Goal: Task Accomplishment & Management: Use online tool/utility

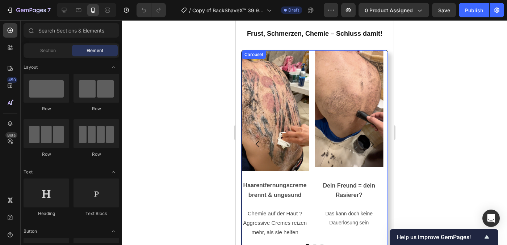
scroll to position [1351, 0]
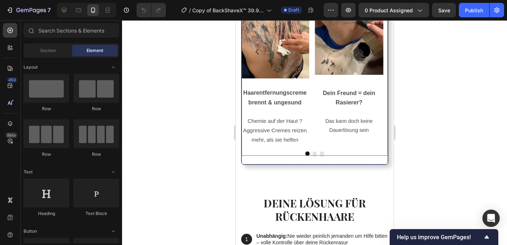
click at [312, 153] on button "Dot" at bounding box center [314, 154] width 4 height 4
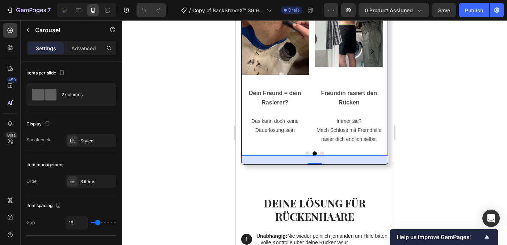
click at [319, 153] on button "Dot" at bounding box center [321, 154] width 4 height 4
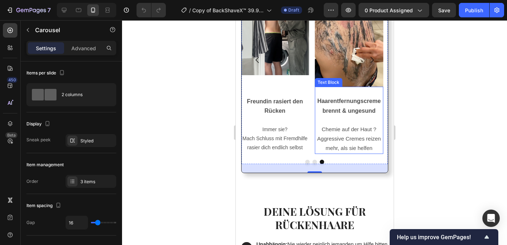
scroll to position [1367, 0]
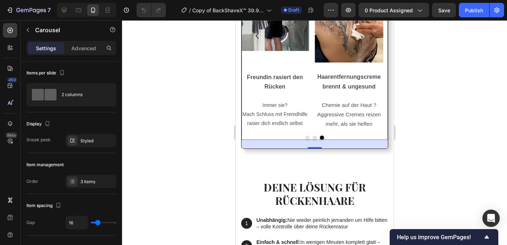
click at [306, 138] on button "Dot" at bounding box center [307, 138] width 4 height 4
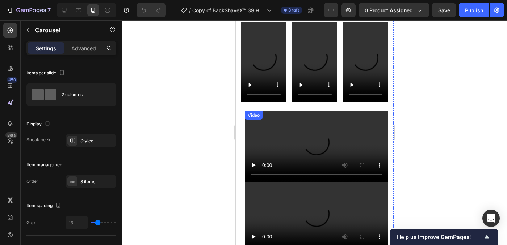
scroll to position [648, 0]
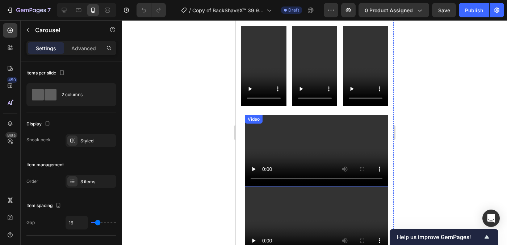
click at [348, 160] on video at bounding box center [315, 151] width 143 height 72
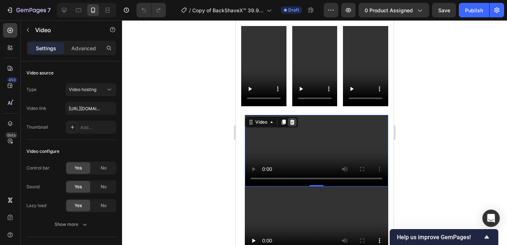
click at [291, 120] on icon at bounding box center [292, 122] width 5 height 5
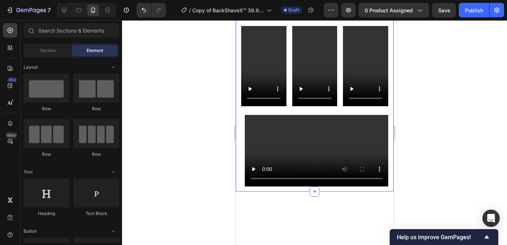
click at [266, 115] on div "Video" at bounding box center [315, 151] width 143 height 72
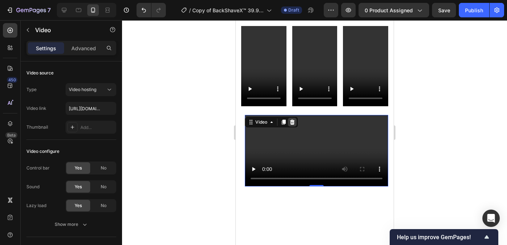
click at [294, 119] on icon at bounding box center [292, 122] width 6 height 6
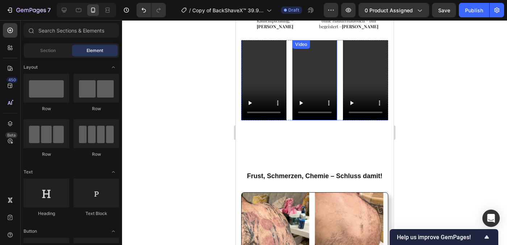
scroll to position [549, 0]
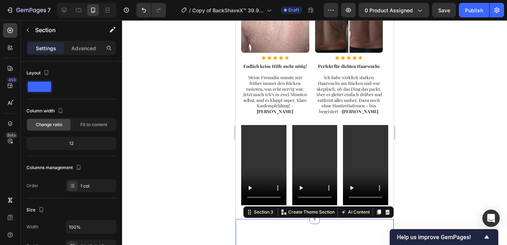
click at [416, 213] on div at bounding box center [314, 132] width 385 height 225
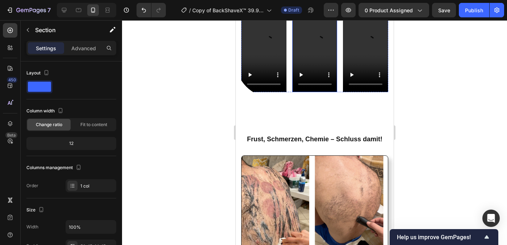
scroll to position [596, 0]
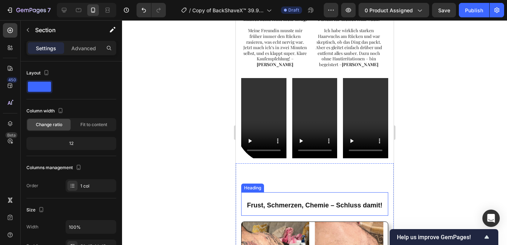
click at [335, 205] on strong "Frust, Schmerzen, Chemie – Schluss damit!" at bounding box center [314, 205] width 135 height 7
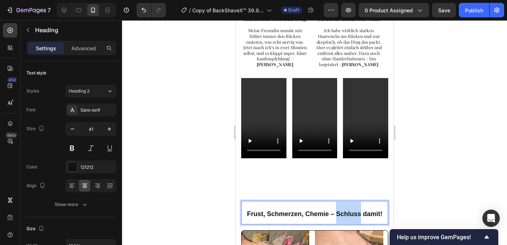
click at [335, 211] on strong "Frust, Schmerzen, Chemie – Schluss damit!" at bounding box center [314, 214] width 135 height 7
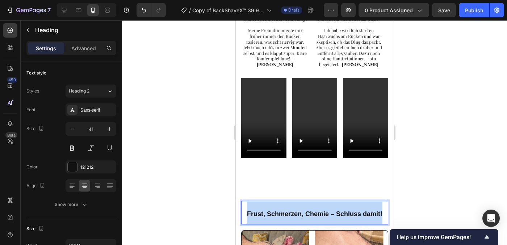
click at [335, 211] on strong "Frust, Schmerzen, Chemie – Schluss damit!" at bounding box center [314, 214] width 135 height 7
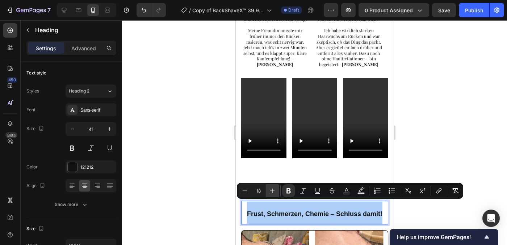
click at [274, 193] on icon "Editor contextual toolbar" at bounding box center [272, 191] width 7 height 7
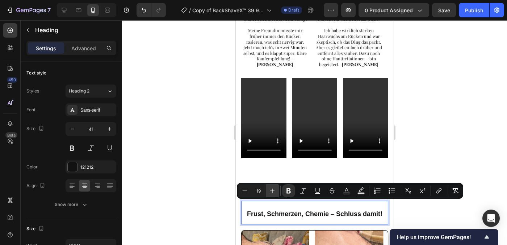
click at [274, 193] on icon "Editor contextual toolbar" at bounding box center [272, 191] width 7 height 7
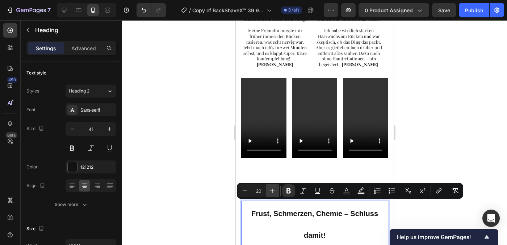
click at [274, 193] on icon "Editor contextual toolbar" at bounding box center [272, 191] width 7 height 7
type input "23"
click at [495, 143] on div at bounding box center [314, 132] width 385 height 225
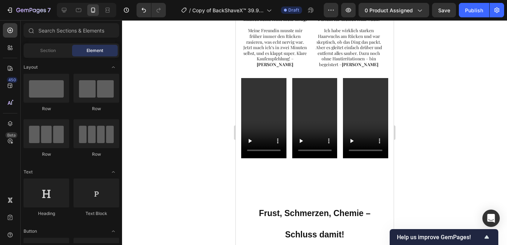
scroll to position [685, 0]
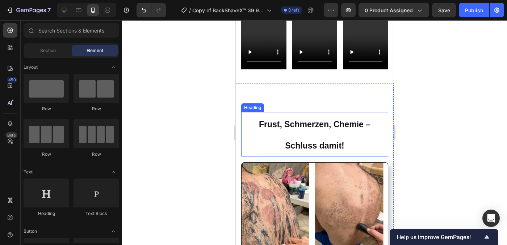
click at [316, 120] on strong "Frust, Schmerzen, Chemie – Schluss damit!" at bounding box center [314, 135] width 112 height 31
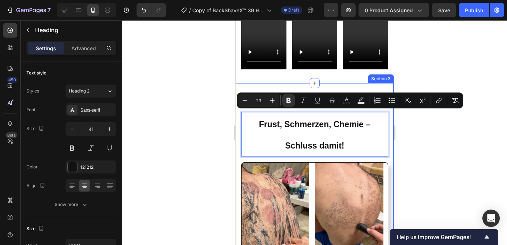
click at [341, 140] on strong "Frust, Schmerzen, Chemie – Schluss damit!" at bounding box center [314, 135] width 112 height 31
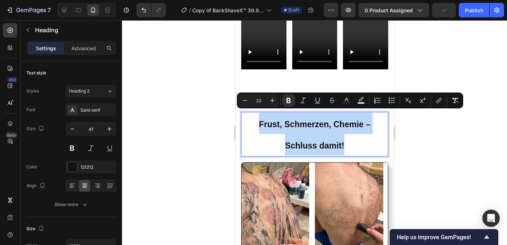
drag, startPoint x: 341, startPoint y: 140, endPoint x: 255, endPoint y: 117, distance: 88.5
click at [258, 120] on strong "Frust, Schmerzen, Chemie – Schluss damit!" at bounding box center [314, 135] width 112 height 31
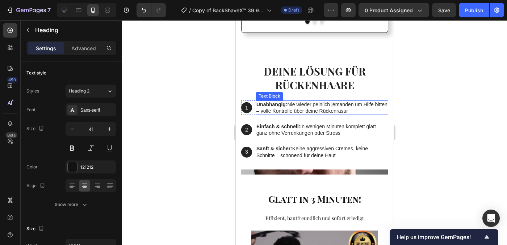
scroll to position [998, 0]
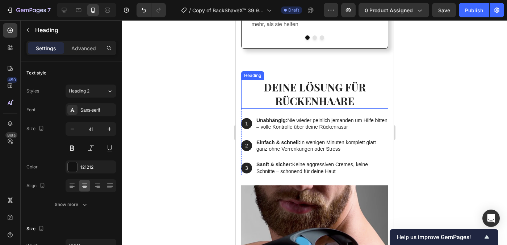
click at [309, 102] on strong "Deine Lösung für Rückenhaare" at bounding box center [314, 94] width 102 height 28
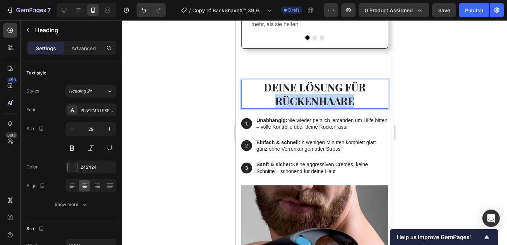
click at [317, 104] on strong "Deine Lösung für Rückenhaare" at bounding box center [314, 94] width 102 height 28
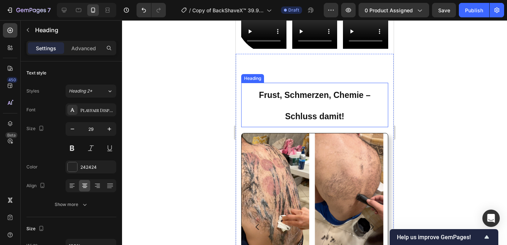
scroll to position [699, 0]
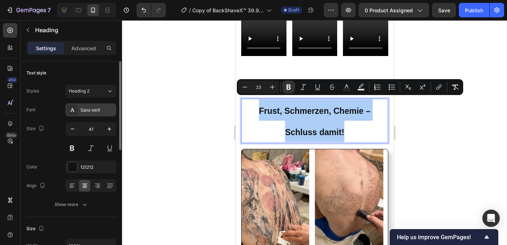
click at [89, 111] on div "Sans-serif" at bounding box center [97, 110] width 34 height 7
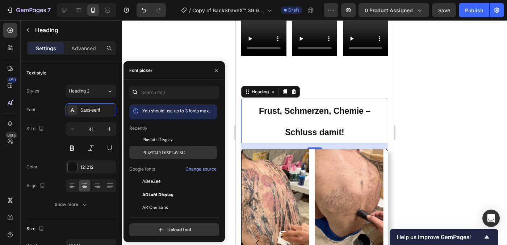
click at [167, 155] on span "Playfair Display SC" at bounding box center [163, 153] width 42 height 7
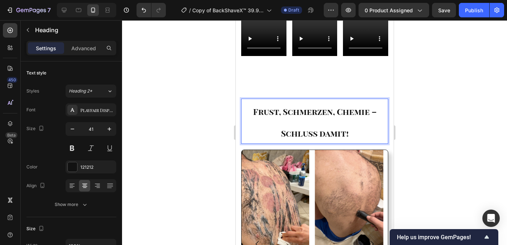
click at [344, 121] on strong "Frust, Schmerzen, Chemie – Schluss damit!" at bounding box center [314, 122] width 123 height 33
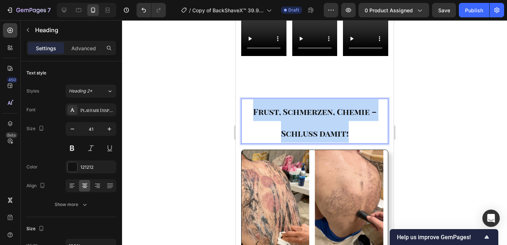
click at [344, 121] on strong "Frust, Schmerzen, Chemie – Schluss damit!" at bounding box center [314, 122] width 123 height 33
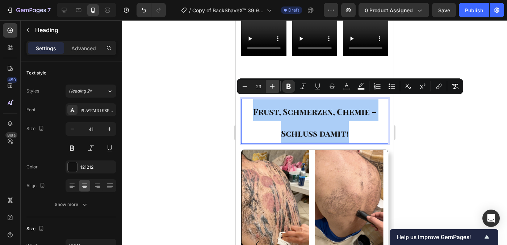
click at [268, 86] on button "Plus" at bounding box center [272, 86] width 13 height 13
click at [269, 87] on icon "Editor contextual toolbar" at bounding box center [272, 86] width 7 height 7
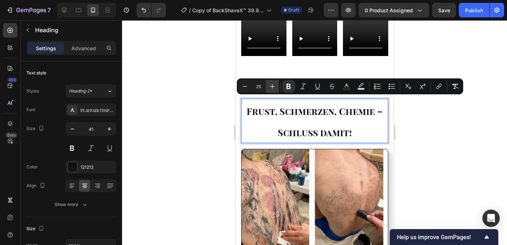
click at [269, 87] on icon "Editor contextual toolbar" at bounding box center [272, 86] width 7 height 7
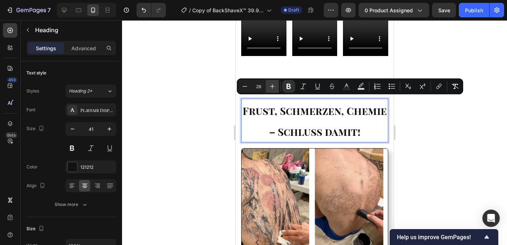
click at [269, 87] on icon "Editor contextual toolbar" at bounding box center [272, 86] width 7 height 7
type input "29"
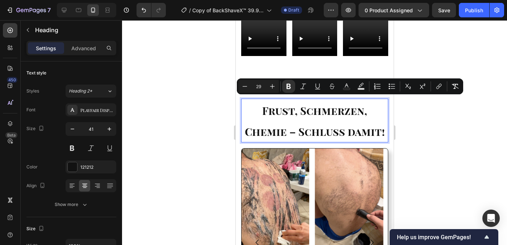
click at [409, 140] on div at bounding box center [314, 132] width 385 height 225
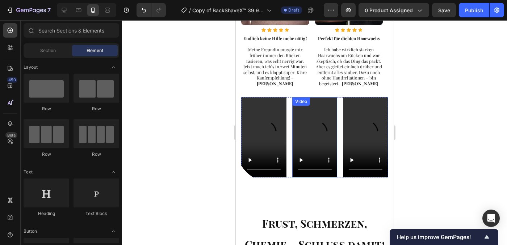
scroll to position [650, 0]
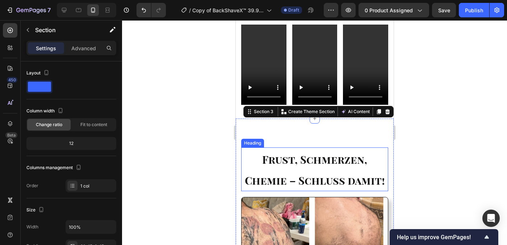
click at [342, 178] on strong "Frust, Schmerzen, Chemie – Schluss damit!" at bounding box center [314, 170] width 140 height 35
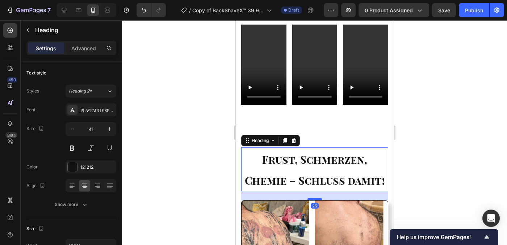
click at [314, 198] on div at bounding box center [314, 199] width 14 height 2
click at [422, 188] on div at bounding box center [314, 132] width 385 height 225
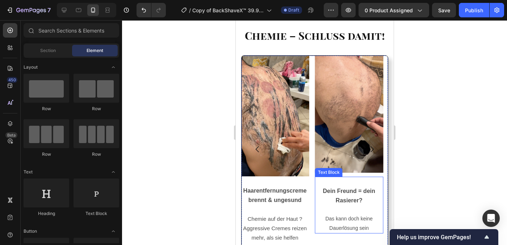
scroll to position [803, 0]
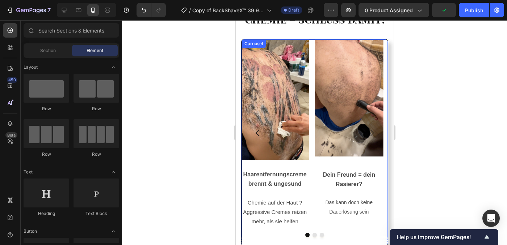
click at [312, 233] on button "Dot" at bounding box center [314, 235] width 4 height 4
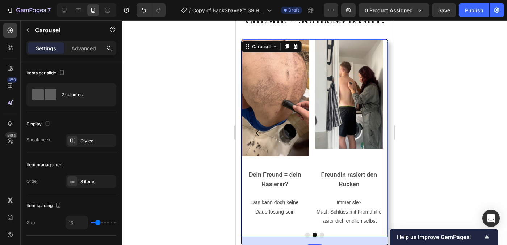
click at [319, 234] on button "Dot" at bounding box center [321, 235] width 4 height 4
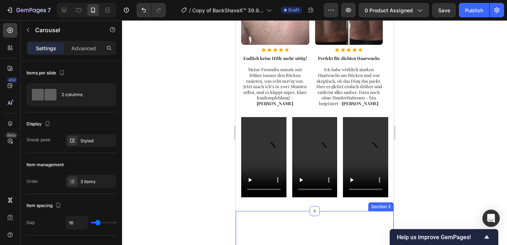
scroll to position [557, 0]
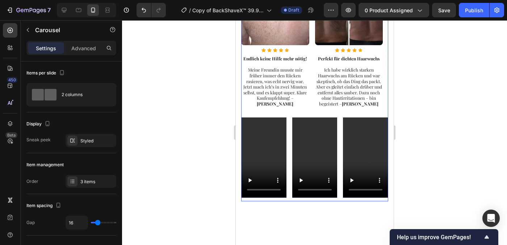
click at [263, 109] on div "Image Icon Icon Icon Icon Icon Icon List Hoz Endlich keine Hilfe mehr nötig! Me…" at bounding box center [314, 48] width 147 height 140
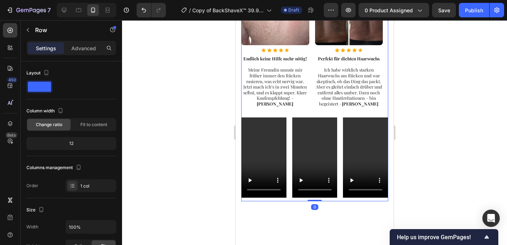
click at [308, 111] on div "Image Icon Icon Icon Icon Icon Icon List Hoz Endlich keine Hilfe mehr nötig! Me…" at bounding box center [314, 48] width 147 height 140
click at [307, 110] on div "Image Icon Icon Icon Icon Icon Icon List Hoz Endlich keine Hilfe mehr nötig! Me…" at bounding box center [314, 48] width 147 height 140
click at [288, 118] on div "Video Video Video Row" at bounding box center [314, 158] width 147 height 80
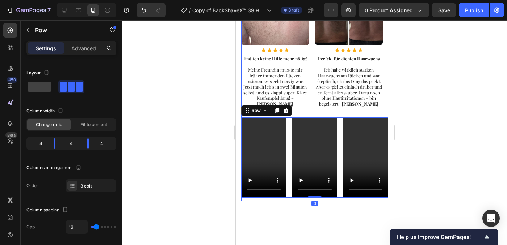
click at [309, 111] on div "Image Icon Icon Icon Icon Icon Icon List Hoz Endlich keine Hilfe mehr nötig! Me…" at bounding box center [314, 48] width 147 height 140
click at [335, 111] on div "Image Icon Icon Icon Icon Icon Icon List Hoz Endlich keine Hilfe mehr nötig! Me…" at bounding box center [314, 48] width 147 height 140
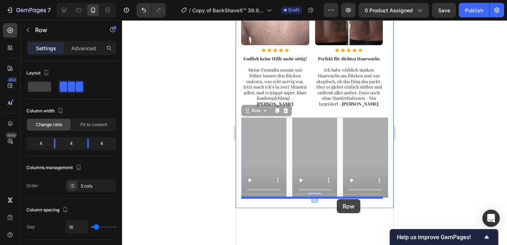
drag, startPoint x: 335, startPoint y: 113, endPoint x: 336, endPoint y: 199, distance: 86.5
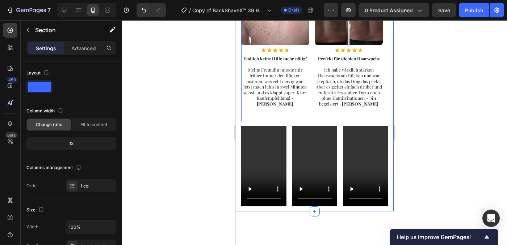
click at [326, 107] on div "Image Icon Icon Icon Icon Icon Icon List Hoz Endlich keine Hilfe mehr nötig! Me…" at bounding box center [314, 48] width 147 height 140
click at [311, 112] on div "Image Icon Icon Icon Icon Icon Icon List Hoz Endlich keine Hilfe mehr nötig! Me…" at bounding box center [314, 48] width 147 height 140
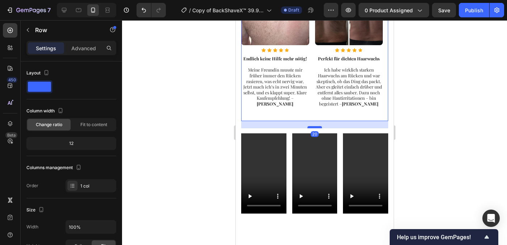
click at [313, 126] on div at bounding box center [314, 127] width 14 height 2
click at [446, 139] on div at bounding box center [314, 132] width 385 height 225
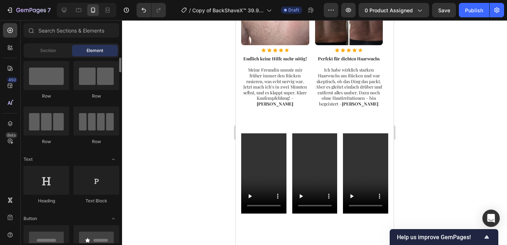
scroll to position [0, 0]
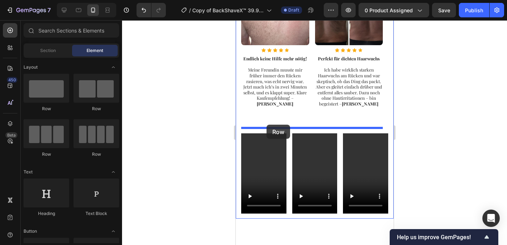
drag, startPoint x: 289, startPoint y: 160, endPoint x: 266, endPoint y: 125, distance: 42.1
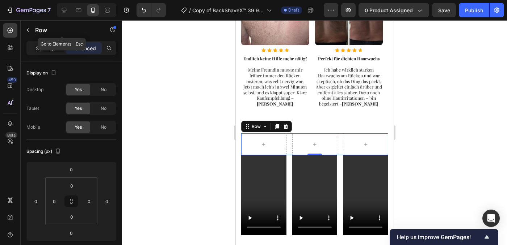
click at [29, 33] on button "button" at bounding box center [28, 30] width 12 height 12
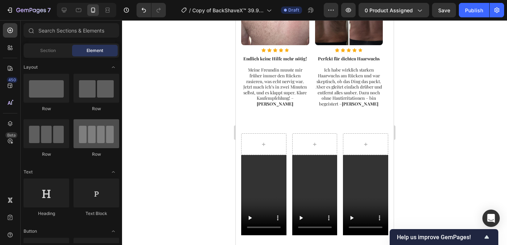
scroll to position [68, 0]
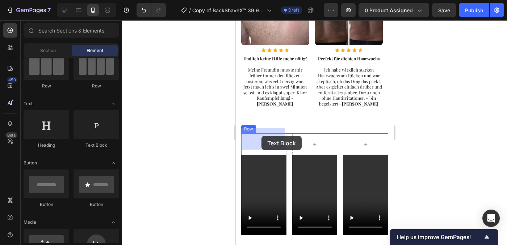
drag, startPoint x: 346, startPoint y: 148, endPoint x: 258, endPoint y: 133, distance: 89.0
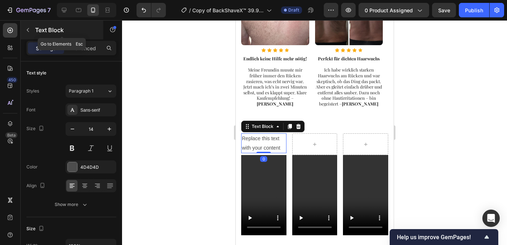
click at [29, 31] on icon "button" at bounding box center [28, 30] width 2 height 4
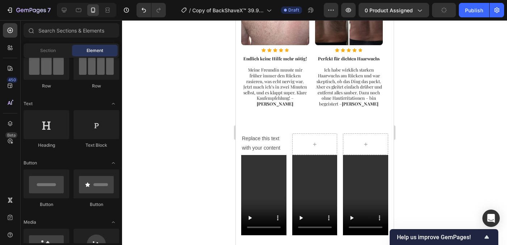
click at [251, 139] on div "Replace this text with your content" at bounding box center [263, 144] width 45 height 20
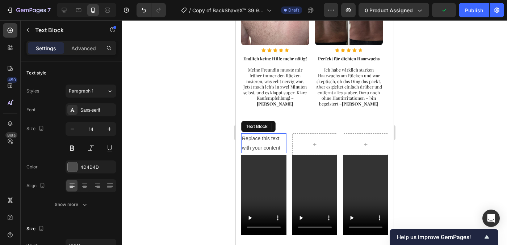
click at [251, 139] on p "Replace this text with your content" at bounding box center [263, 143] width 44 height 18
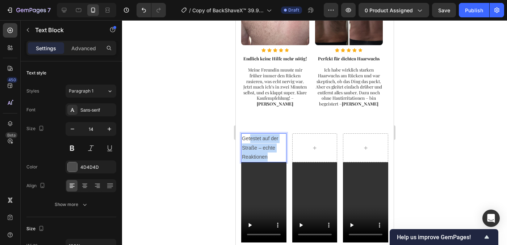
drag, startPoint x: 272, startPoint y: 152, endPoint x: 251, endPoint y: 134, distance: 28.0
click at [251, 134] on p "Getestet auf der Straße – echte Reaktionen" at bounding box center [263, 148] width 44 height 28
drag, startPoint x: 272, startPoint y: 151, endPoint x: 258, endPoint y: 150, distance: 14.5
click at [272, 151] on p "Getestet auf der Straße – echte Reaktionen" at bounding box center [263, 148] width 44 height 28
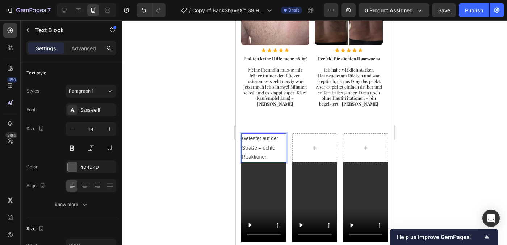
click at [85, 186] on icon at bounding box center [84, 185] width 7 height 7
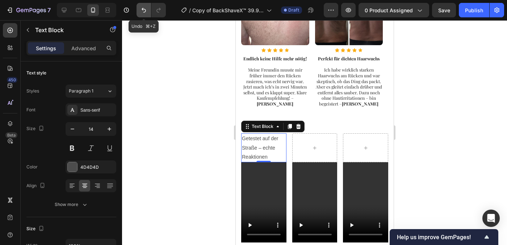
click at [146, 11] on icon "Undo/Redo" at bounding box center [143, 10] width 7 height 7
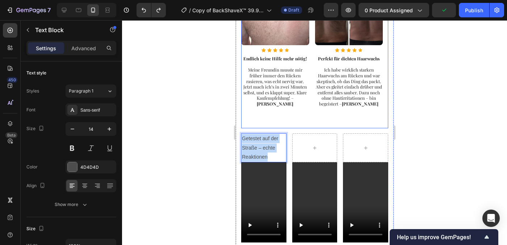
drag, startPoint x: 276, startPoint y: 153, endPoint x: 243, endPoint y: 121, distance: 46.1
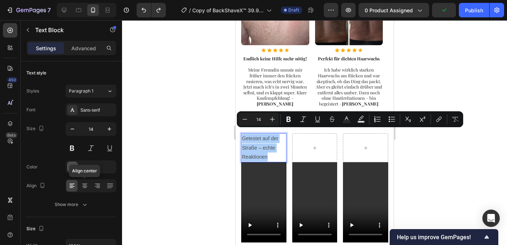
drag, startPoint x: 87, startPoint y: 189, endPoint x: 142, endPoint y: 180, distance: 56.0
click at [87, 189] on icon at bounding box center [84, 185] width 7 height 7
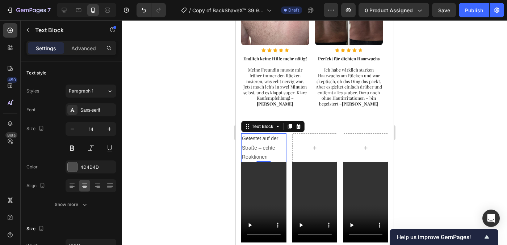
click at [272, 151] on p "Getestet auf der Straße – echte Reaktionen" at bounding box center [263, 148] width 44 height 28
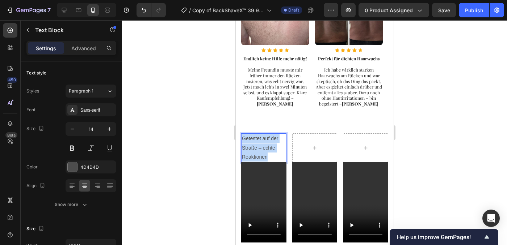
drag, startPoint x: 270, startPoint y: 152, endPoint x: 238, endPoint y: 134, distance: 36.8
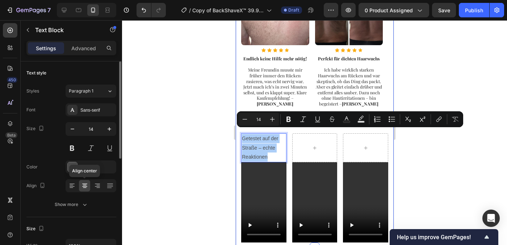
click at [85, 187] on icon at bounding box center [84, 186] width 5 height 1
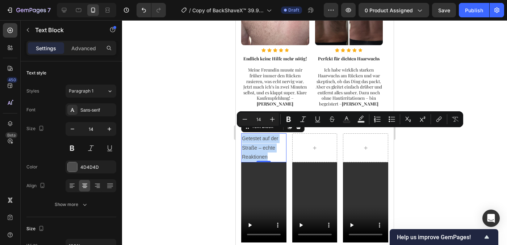
click at [277, 146] on p "Getestet auf der Straße – echte Reaktionen" at bounding box center [263, 148] width 44 height 28
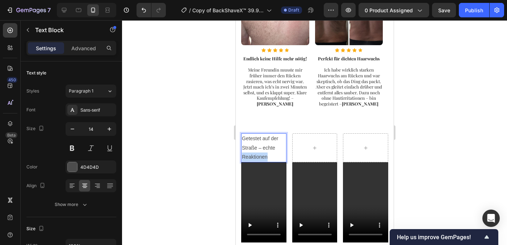
drag, startPoint x: 277, startPoint y: 147, endPoint x: 277, endPoint y: 153, distance: 6.2
click at [277, 153] on p "Getestet auf der Straße – echte Reaktionen" at bounding box center [263, 148] width 44 height 28
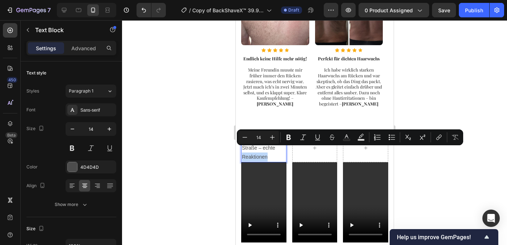
click at [278, 152] on p "Getestet auf der Straße – echte Reaktionen" at bounding box center [263, 148] width 44 height 28
drag, startPoint x: 277, startPoint y: 153, endPoint x: 270, endPoint y: 151, distance: 6.7
click at [270, 151] on p "Getestet auf der Straße – echte Reaktionen" at bounding box center [263, 148] width 44 height 28
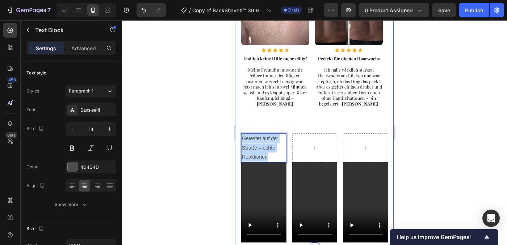
drag, startPoint x: 274, startPoint y: 151, endPoint x: 244, endPoint y: 125, distance: 39.8
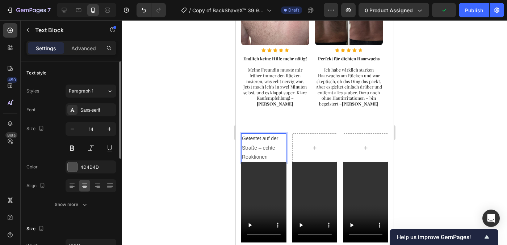
scroll to position [10, 0]
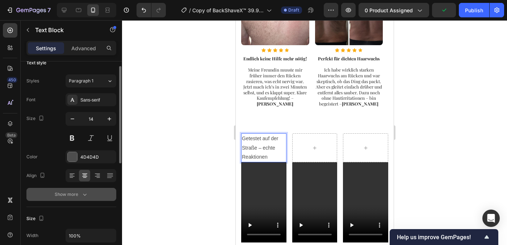
click at [76, 193] on div "Show more" at bounding box center [72, 194] width 34 height 7
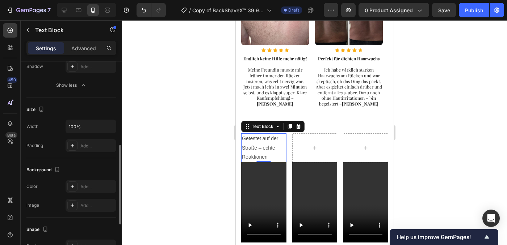
scroll to position [320, 0]
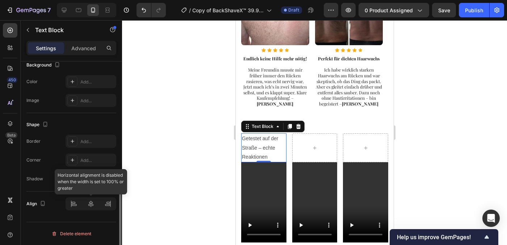
click at [89, 205] on div at bounding box center [91, 204] width 51 height 13
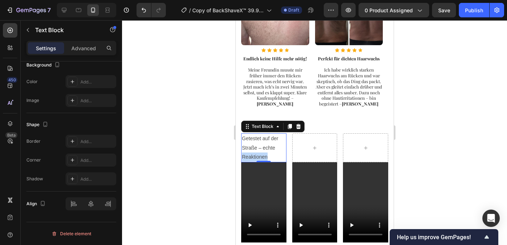
click at [260, 149] on p "Getestet auf der Straße – echte Reaktionen" at bounding box center [263, 148] width 44 height 28
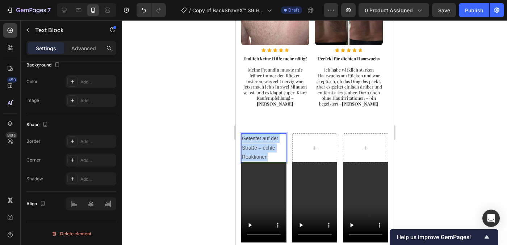
click at [260, 149] on p "Getestet auf der Straße – echte Reaktionen" at bounding box center [263, 148] width 44 height 28
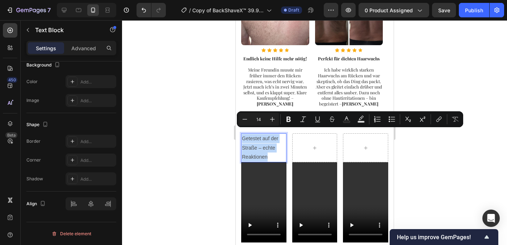
click at [277, 149] on p "Getestet auf der Straße – echte Reaktionen" at bounding box center [263, 148] width 44 height 28
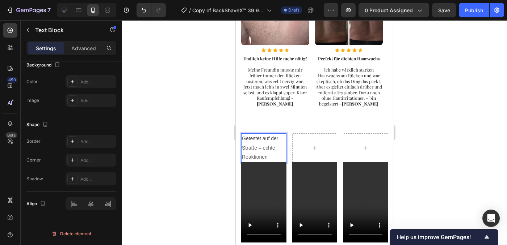
scroll to position [555, 0]
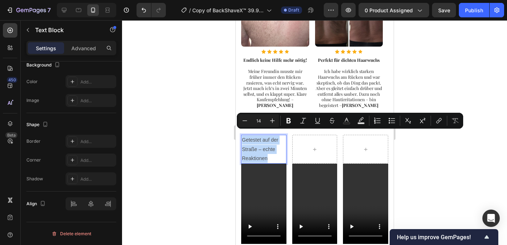
drag, startPoint x: 269, startPoint y: 153, endPoint x: 241, endPoint y: 135, distance: 33.0
click at [241, 136] on p "Getestet auf der Straße – echte Reaktionen" at bounding box center [263, 150] width 44 height 28
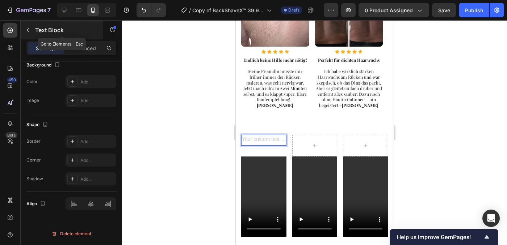
click at [31, 31] on button "button" at bounding box center [28, 30] width 12 height 12
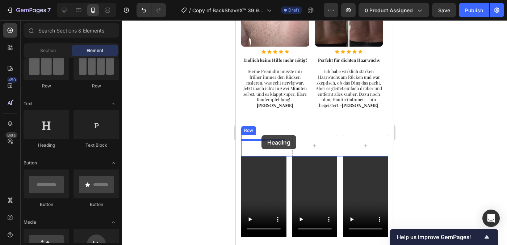
drag, startPoint x: 293, startPoint y: 155, endPoint x: 261, endPoint y: 135, distance: 37.6
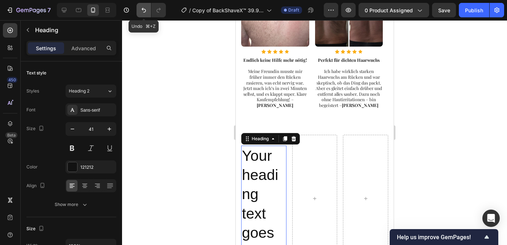
click at [142, 11] on icon "Undo/Redo" at bounding box center [143, 10] width 7 height 7
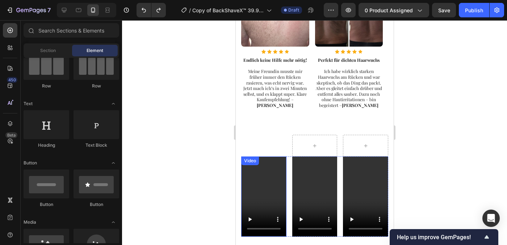
click at [265, 142] on div "Text Block" at bounding box center [263, 146] width 45 height 22
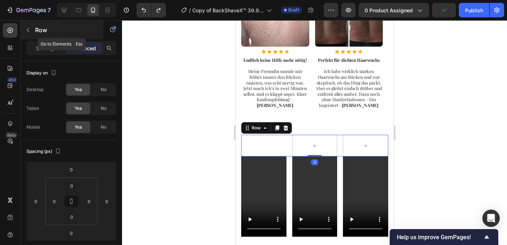
click at [26, 32] on icon "button" at bounding box center [28, 30] width 6 height 6
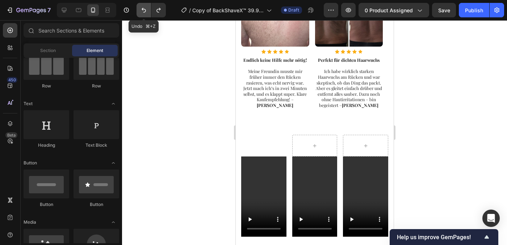
click at [143, 15] on button "Undo/Redo" at bounding box center [143, 10] width 14 height 14
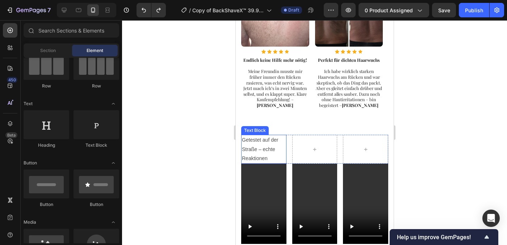
click at [263, 141] on p "Getestet auf der Straße – echte Reaktionen" at bounding box center [263, 150] width 44 height 28
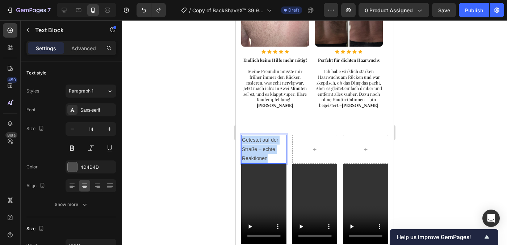
click at [263, 141] on p "Getestet auf der Straße – echte Reaktionen" at bounding box center [263, 150] width 44 height 28
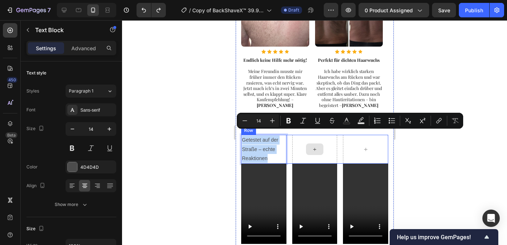
click at [306, 144] on div at bounding box center [314, 150] width 17 height 12
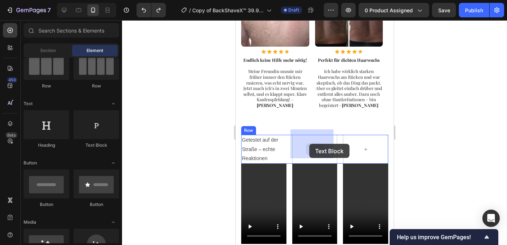
drag, startPoint x: 367, startPoint y: 147, endPoint x: 309, endPoint y: 144, distance: 58.0
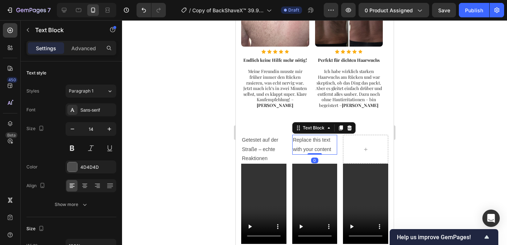
click at [316, 146] on div "Replace this text with your content" at bounding box center [314, 145] width 45 height 20
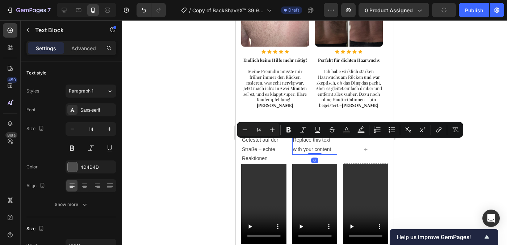
click at [316, 145] on p "Replace this text with your content" at bounding box center [315, 145] width 44 height 18
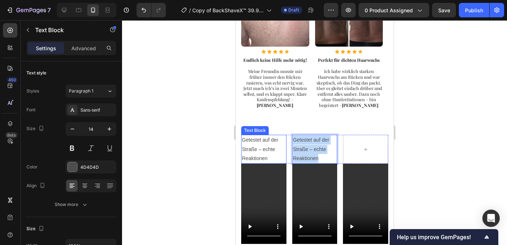
drag, startPoint x: 322, startPoint y: 154, endPoint x: 272, endPoint y: 136, distance: 52.8
click at [272, 137] on div "Getestet auf der Straße – echte Reaktionen Text Block Getestet auf der Straße –…" at bounding box center [314, 149] width 147 height 29
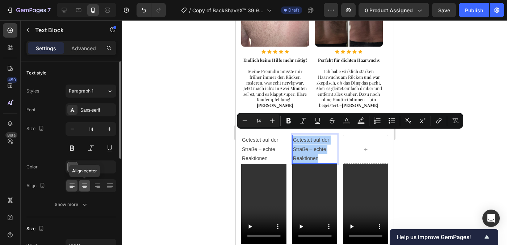
click at [83, 188] on icon at bounding box center [84, 185] width 7 height 7
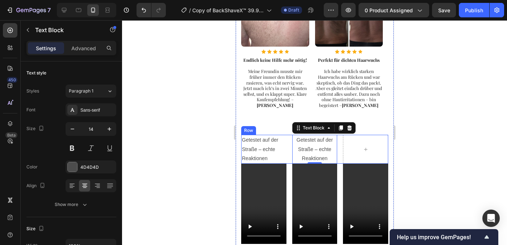
click at [410, 154] on div at bounding box center [314, 132] width 385 height 225
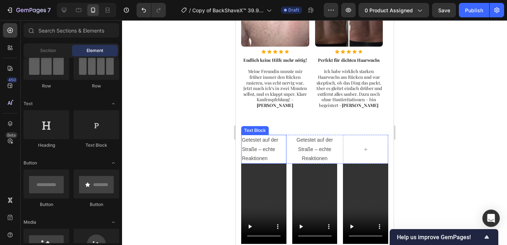
click at [260, 154] on p "Getestet auf der Straße – echte Reaktionen" at bounding box center [263, 150] width 44 height 28
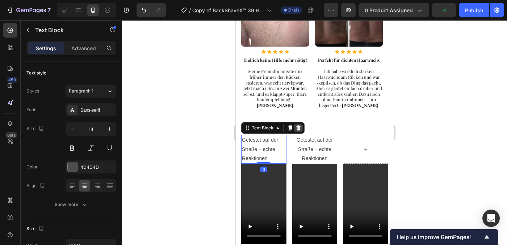
click at [299, 125] on icon at bounding box center [298, 128] width 6 height 6
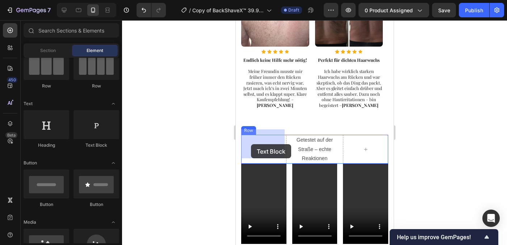
drag, startPoint x: 328, startPoint y: 156, endPoint x: 251, endPoint y: 144, distance: 78.0
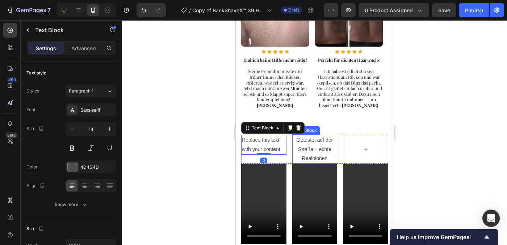
click at [322, 149] on p "Getestet auf der Straße – echte Reaktionen" at bounding box center [315, 150] width 44 height 28
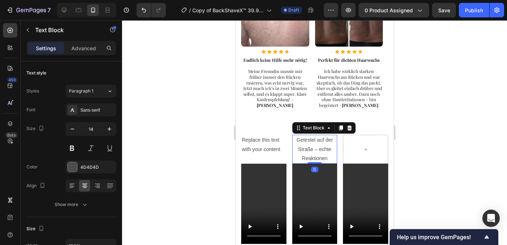
scroll to position [224, 0]
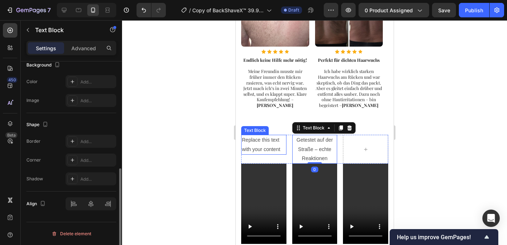
click at [267, 144] on div "Replace this text with your content" at bounding box center [263, 145] width 45 height 20
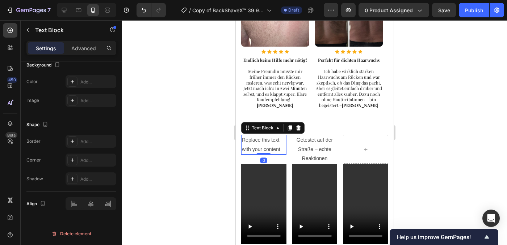
click at [268, 144] on div "Replace this text with your content" at bounding box center [263, 145] width 45 height 20
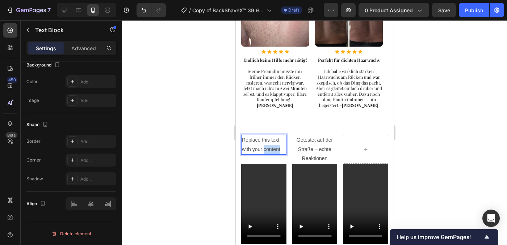
click at [268, 144] on p "Replace this text with your content" at bounding box center [263, 145] width 44 height 18
drag, startPoint x: 279, startPoint y: 155, endPoint x: 409, endPoint y: 178, distance: 131.2
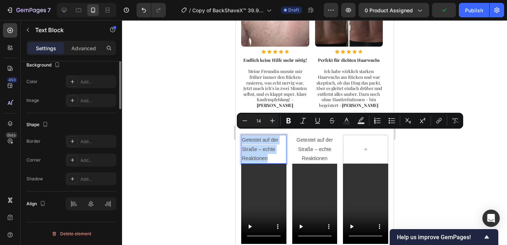
scroll to position [0, 0]
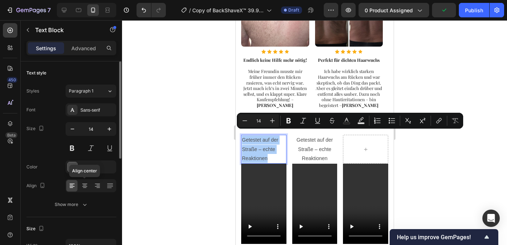
click at [84, 185] on icon at bounding box center [85, 185] width 4 height 1
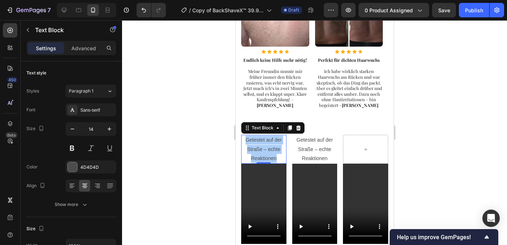
click at [443, 151] on div at bounding box center [314, 132] width 385 height 225
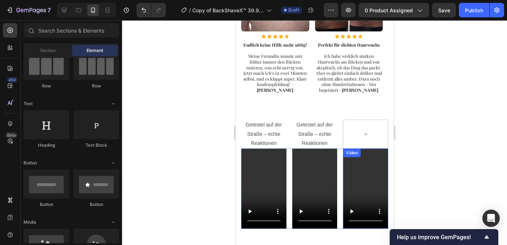
scroll to position [574, 0]
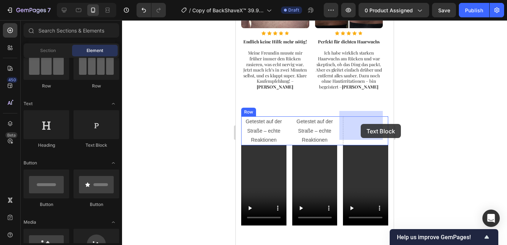
drag, startPoint x: 331, startPoint y: 147, endPoint x: 360, endPoint y: 124, distance: 36.9
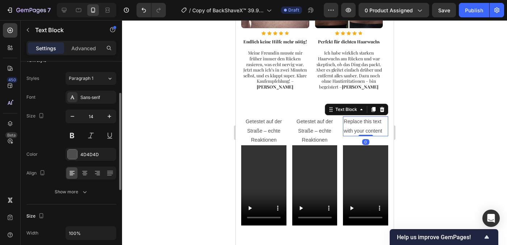
scroll to position [117, 0]
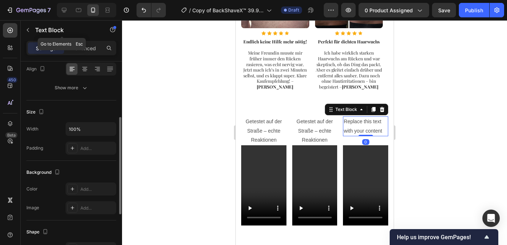
click at [28, 29] on icon "button" at bounding box center [28, 30] width 6 height 6
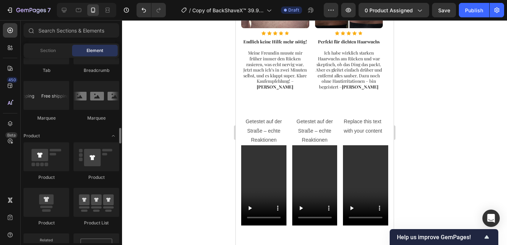
scroll to position [0, 0]
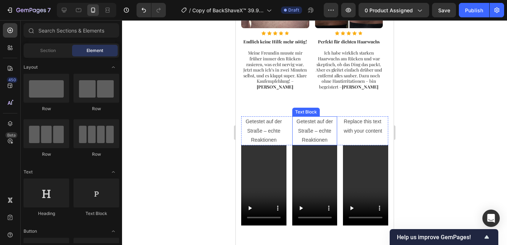
click at [306, 124] on p "Getestet auf der Straße – echte Reaktionen" at bounding box center [315, 131] width 44 height 28
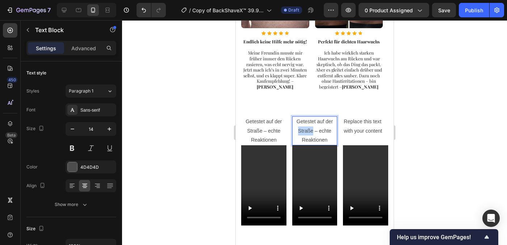
click at [306, 126] on p "Getestet auf der Straße – echte Reaktionen" at bounding box center [315, 131] width 44 height 28
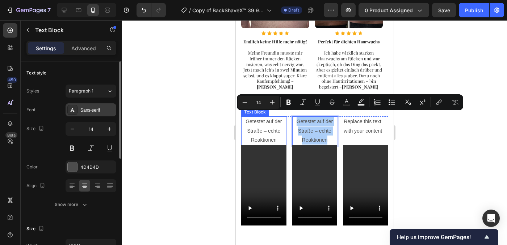
click at [107, 112] on div "Sans-serif" at bounding box center [97, 110] width 34 height 7
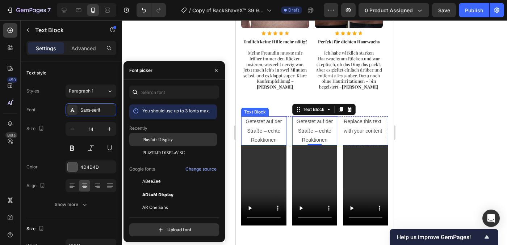
click at [159, 143] on div "Playfair Display" at bounding box center [173, 139] width 88 height 13
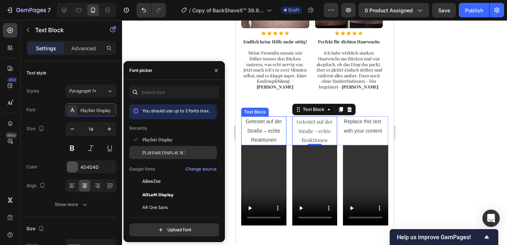
click at [160, 153] on span "Playfair Display SC" at bounding box center [163, 153] width 42 height 7
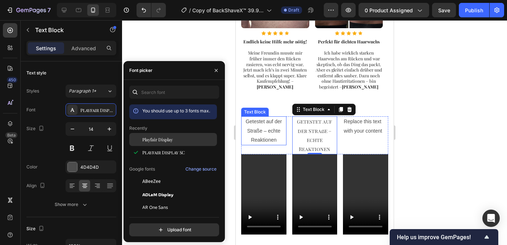
click at [160, 141] on span "Playfair Display" at bounding box center [157, 139] width 30 height 7
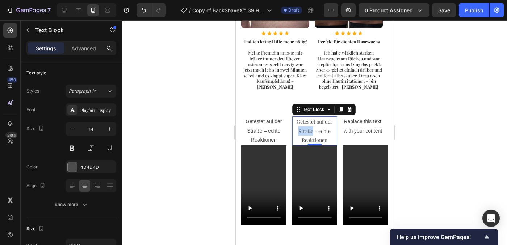
click at [307, 125] on p "Getestet auf der Straße – echte Reaktionen" at bounding box center [315, 131] width 44 height 28
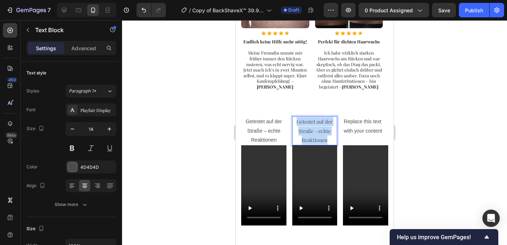
click at [307, 125] on p "Getestet auf der Straße – echte Reaktionen" at bounding box center [315, 131] width 44 height 28
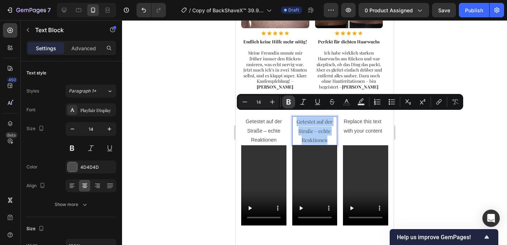
click at [291, 102] on icon "Editor contextual toolbar" at bounding box center [288, 101] width 7 height 7
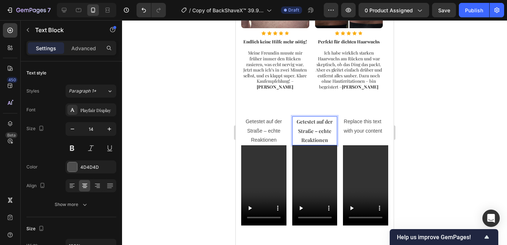
click at [424, 131] on div at bounding box center [314, 132] width 385 height 225
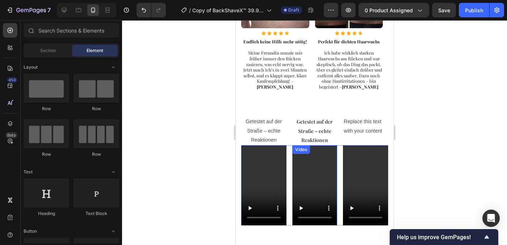
click at [297, 186] on video at bounding box center [314, 186] width 45 height 80
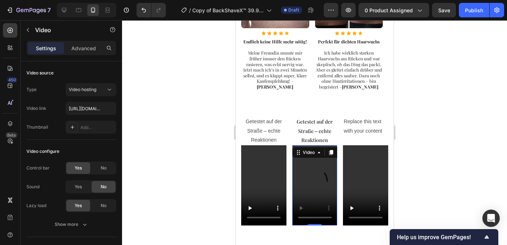
click at [450, 187] on div at bounding box center [314, 132] width 385 height 225
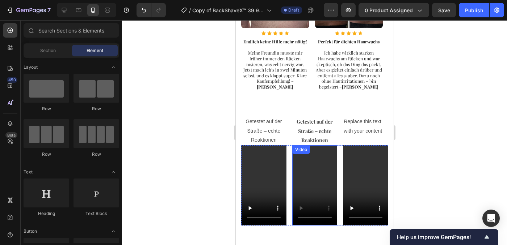
click at [295, 187] on video at bounding box center [314, 186] width 45 height 80
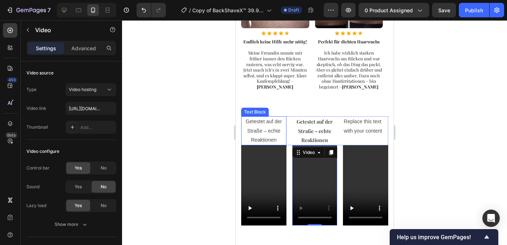
click at [266, 127] on p "Getestet auf der Straße – echte Reaktionen" at bounding box center [263, 131] width 44 height 28
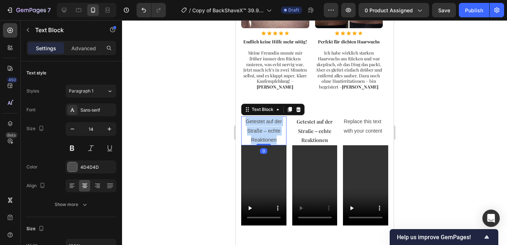
click at [266, 127] on p "Getestet auf der Straße – echte Reaktionen" at bounding box center [263, 131] width 44 height 28
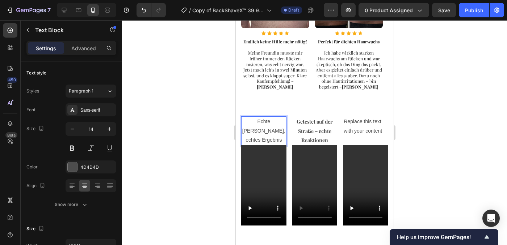
click at [266, 125] on p "Echte [PERSON_NAME], echtes Ergebnis" at bounding box center [263, 131] width 44 height 28
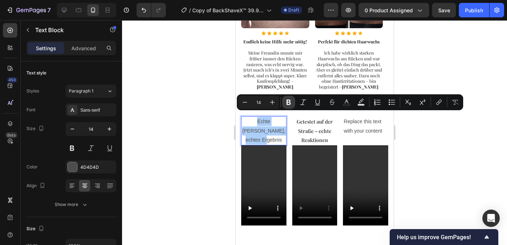
click at [289, 105] on icon "Editor contextual toolbar" at bounding box center [288, 102] width 4 height 5
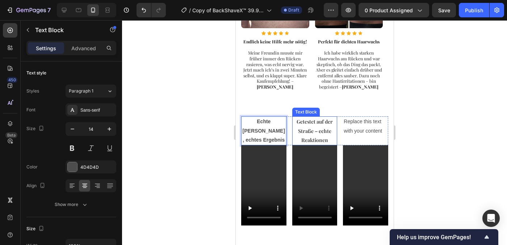
click at [305, 123] on strong "Getestet auf der Straße – echte Reaktionen" at bounding box center [314, 130] width 36 height 25
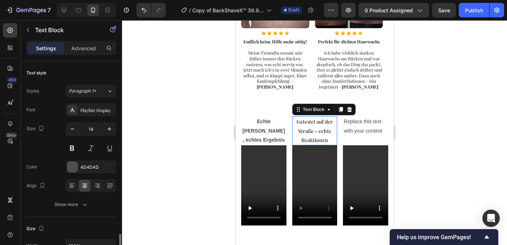
click at [305, 123] on strong "Getestet auf der Straße – echte Reaktionen" at bounding box center [314, 130] width 36 height 25
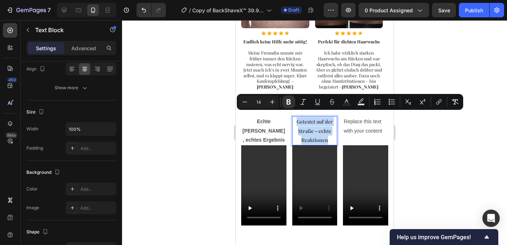
copy strong "Getestet auf der Straße – echte Reaktionen"
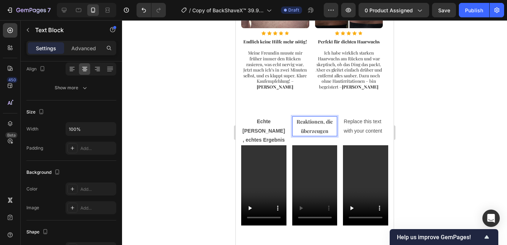
click at [445, 131] on div at bounding box center [314, 132] width 385 height 225
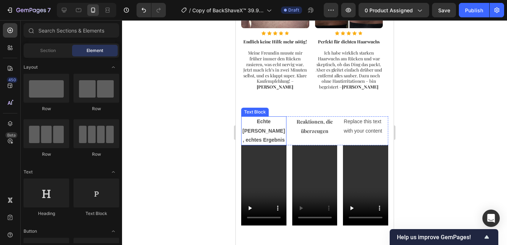
click at [263, 119] on strong "Echte [PERSON_NAME], echtes Ergebnis" at bounding box center [263, 131] width 42 height 24
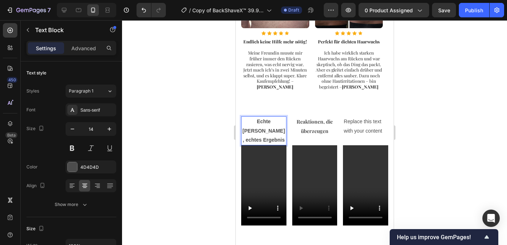
click at [263, 119] on strong "Echte [PERSON_NAME], echtes Ergebnis" at bounding box center [263, 131] width 42 height 24
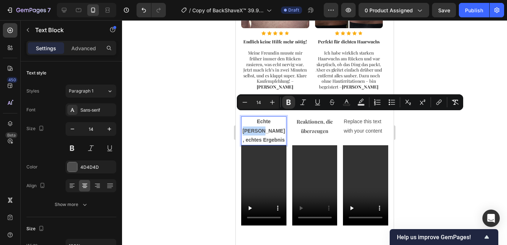
click at [278, 124] on strong "Echte [PERSON_NAME], echtes Ergebnis" at bounding box center [263, 131] width 42 height 24
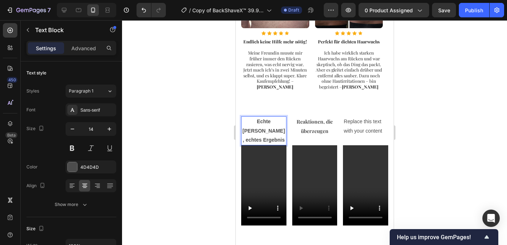
click at [278, 124] on strong "Echte [PERSON_NAME], echtes Ergebnis" at bounding box center [263, 131] width 42 height 24
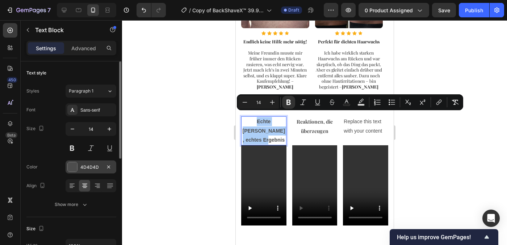
click at [70, 167] on div at bounding box center [72, 167] width 9 height 9
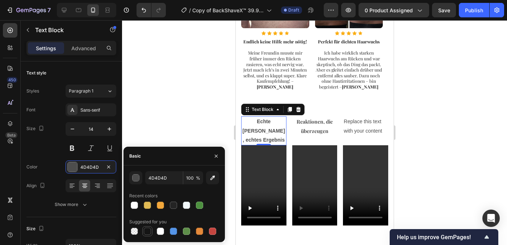
click at [148, 233] on div at bounding box center [147, 231] width 7 height 7
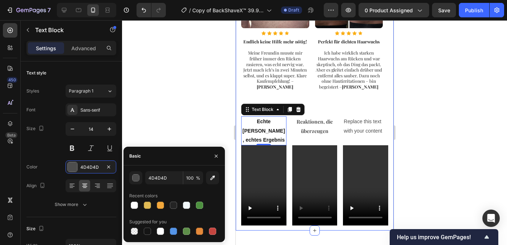
type input "151515"
click at [300, 122] on strong "Reaktionen, die überzeugen" at bounding box center [314, 126] width 36 height 16
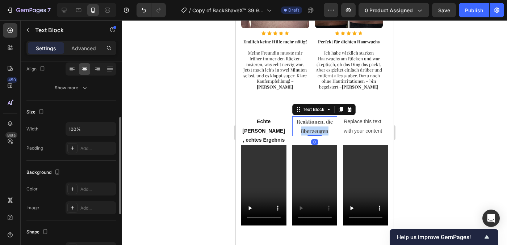
click at [300, 122] on strong "Reaktionen, die überzeugen" at bounding box center [314, 126] width 36 height 16
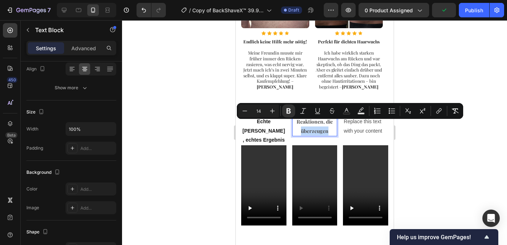
click at [321, 124] on strong "Reaktionen, die überzeugen" at bounding box center [314, 126] width 36 height 16
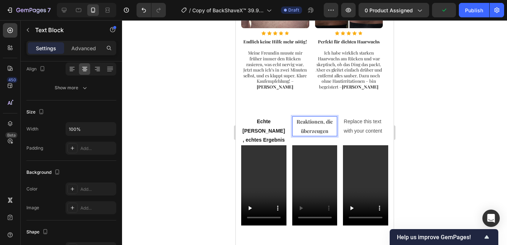
click at [327, 125] on p "Reaktionen, die überzeugen" at bounding box center [315, 126] width 44 height 18
drag, startPoint x: 328, startPoint y: 125, endPoint x: 290, endPoint y: 118, distance: 38.2
click at [293, 118] on p "Reaktionen, die überzeugen" at bounding box center [315, 126] width 44 height 18
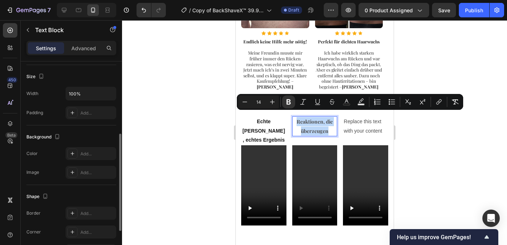
scroll to position [4, 0]
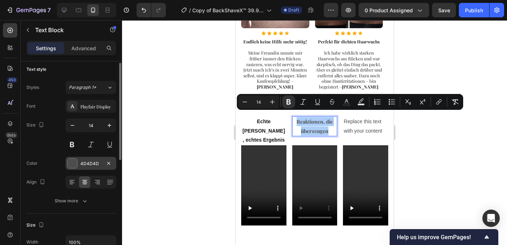
click at [71, 168] on div at bounding box center [72, 164] width 10 height 10
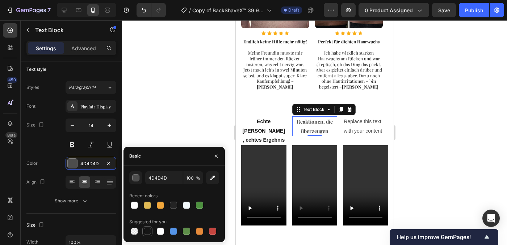
click at [146, 230] on div at bounding box center [147, 231] width 7 height 7
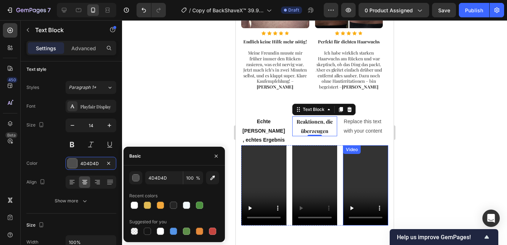
type input "151515"
click at [426, 125] on div at bounding box center [314, 132] width 385 height 225
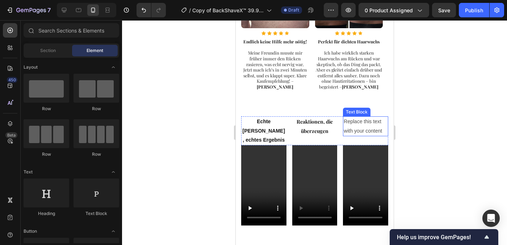
click at [364, 121] on div "Replace this text with your content" at bounding box center [364, 127] width 45 height 20
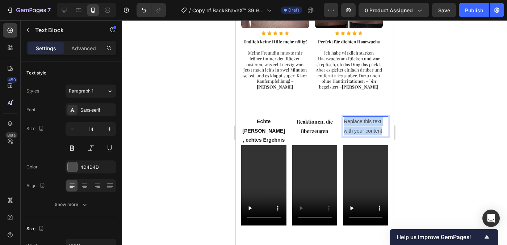
click at [364, 121] on p "Replace this text with your content" at bounding box center [365, 126] width 44 height 18
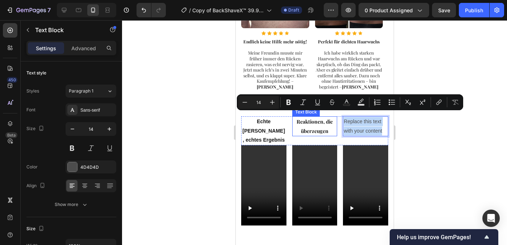
click at [318, 123] on strong "Reaktionen, die überzeugen" at bounding box center [314, 126] width 36 height 16
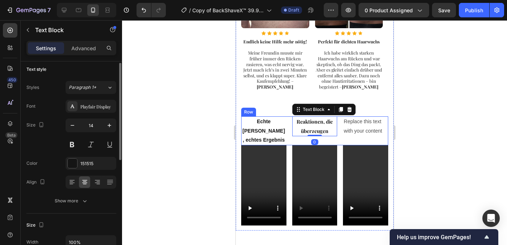
click at [269, 125] on strong "Echte [PERSON_NAME], echtes Ergebnis" at bounding box center [263, 131] width 42 height 24
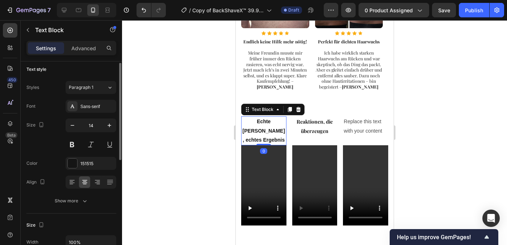
click at [269, 125] on strong "Echte [PERSON_NAME], echtes Ergebnis" at bounding box center [263, 131] width 42 height 24
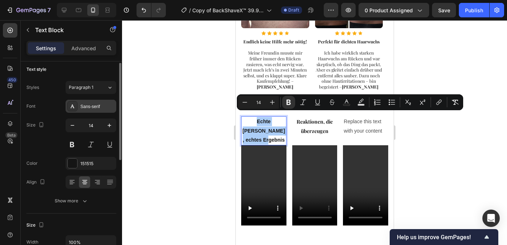
click at [88, 110] on div "Sans-serif" at bounding box center [97, 107] width 34 height 7
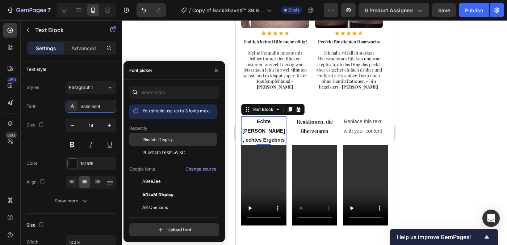
click at [157, 142] on span "Playfair Display" at bounding box center [157, 139] width 30 height 7
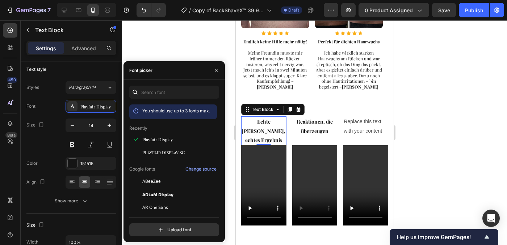
click at [436, 113] on div at bounding box center [314, 132] width 385 height 225
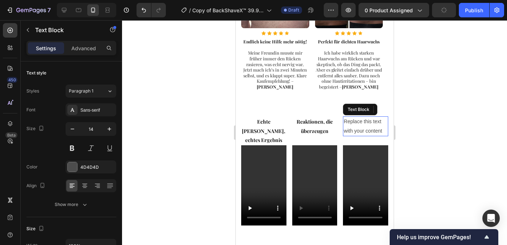
click at [361, 122] on p "Replace this text with your content" at bounding box center [365, 126] width 44 height 18
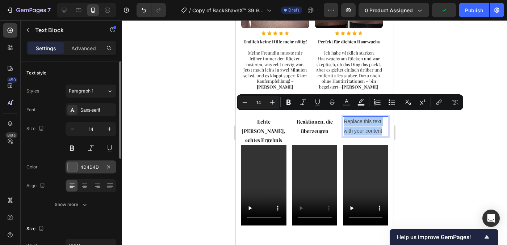
click at [71, 165] on div at bounding box center [72, 167] width 9 height 9
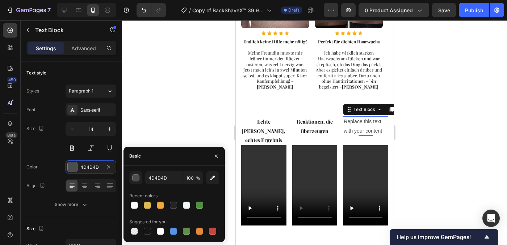
click at [149, 232] on div at bounding box center [147, 231] width 7 height 7
type input "151515"
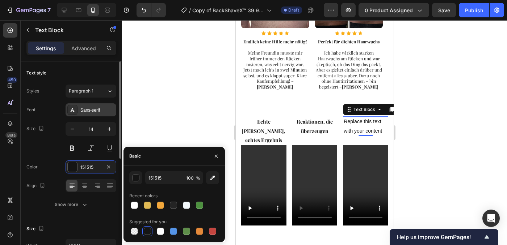
click at [82, 108] on div "Sans-serif" at bounding box center [97, 110] width 34 height 7
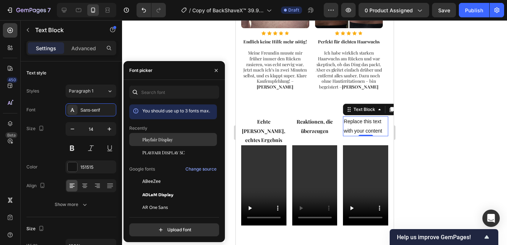
click at [167, 144] on div "Playfair Display" at bounding box center [173, 139] width 88 height 13
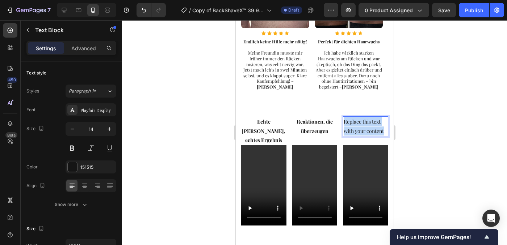
click at [353, 121] on p "Replace this text with your content" at bounding box center [365, 126] width 44 height 18
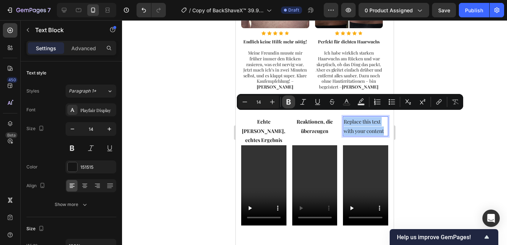
click at [288, 104] on icon "Editor contextual toolbar" at bounding box center [288, 102] width 4 height 5
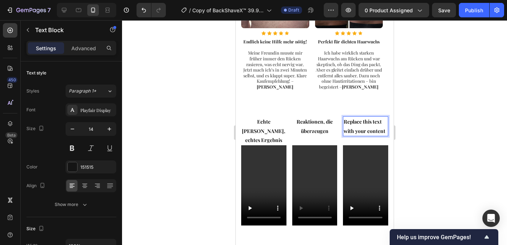
click at [428, 133] on div at bounding box center [314, 132] width 385 height 225
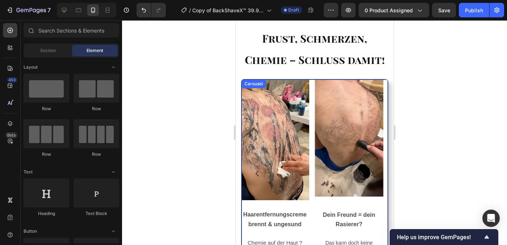
scroll to position [836, 0]
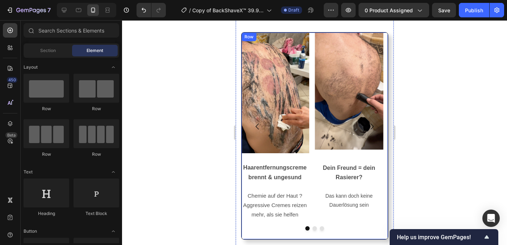
click at [314, 228] on div at bounding box center [314, 229] width 146 height 4
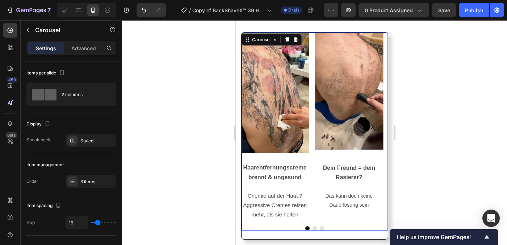
click at [312, 228] on button "Dot" at bounding box center [314, 229] width 4 height 4
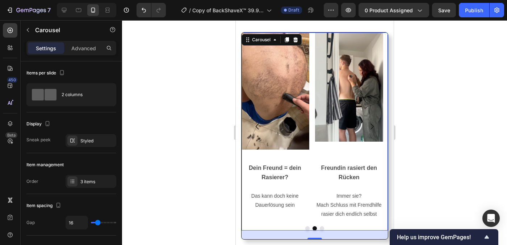
click at [319, 228] on button "Dot" at bounding box center [321, 229] width 4 height 4
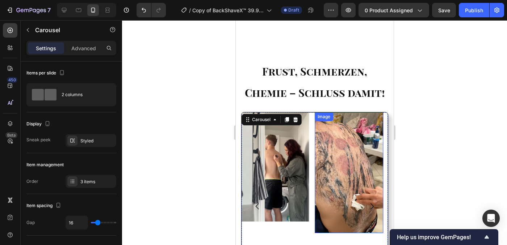
scroll to position [835, 0]
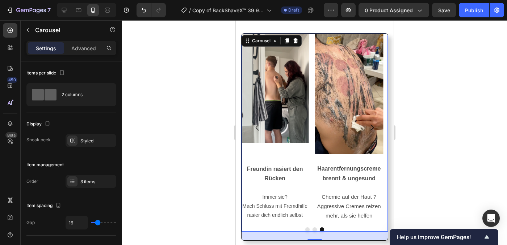
click at [312, 228] on button "Dot" at bounding box center [314, 230] width 4 height 4
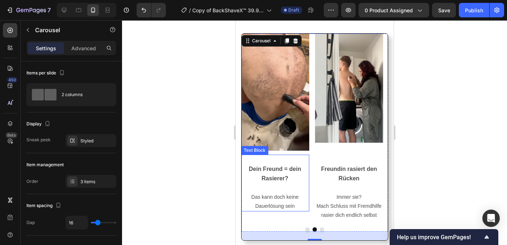
click at [283, 205] on span "Das kann doch keine Dauerlösung sein" at bounding box center [274, 201] width 47 height 15
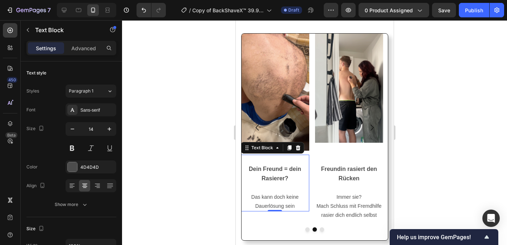
click at [283, 205] on span "Das kann doch keine Dauerlösung sein" at bounding box center [274, 201] width 47 height 15
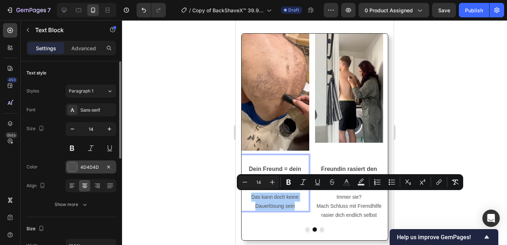
click at [72, 168] on div at bounding box center [72, 167] width 9 height 9
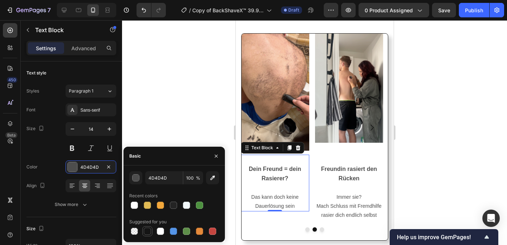
click at [149, 234] on div at bounding box center [147, 231] width 7 height 7
type input "151515"
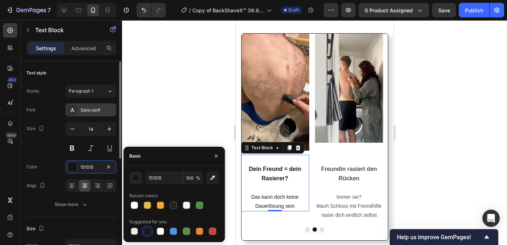
click at [92, 110] on div "Sans-serif" at bounding box center [97, 110] width 34 height 7
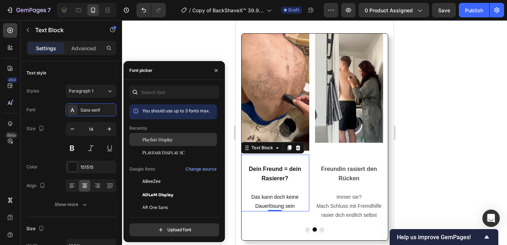
click at [152, 139] on span "Playfair Display" at bounding box center [157, 139] width 30 height 7
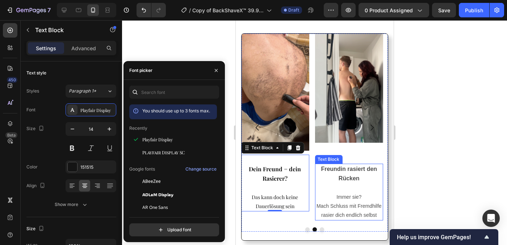
click at [347, 202] on p "Immer sie? Mach Schluss mit Fremdhilfe" at bounding box center [348, 202] width 67 height 18
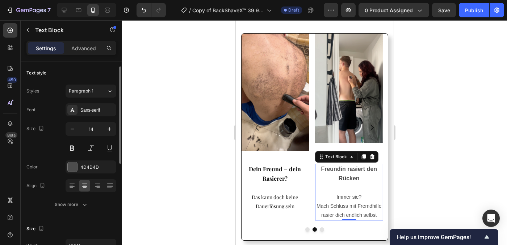
scroll to position [4, 0]
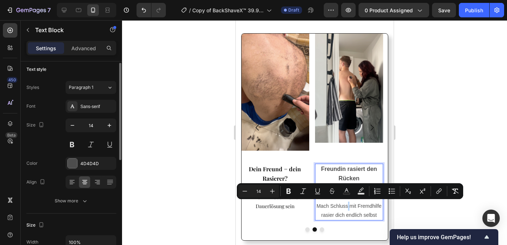
click at [347, 206] on span "Mach Schluss mit Fremdhilfe" at bounding box center [348, 206] width 65 height 6
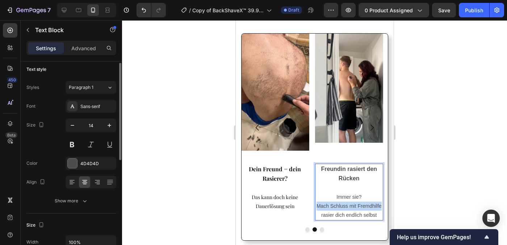
click at [347, 206] on span "Mach Schluss mit Fremdhilfe" at bounding box center [348, 206] width 65 height 6
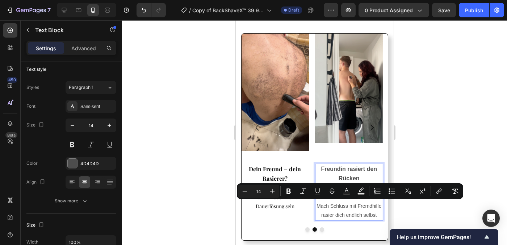
click at [378, 218] on p "rasier dich endlich selbst" at bounding box center [348, 215] width 67 height 9
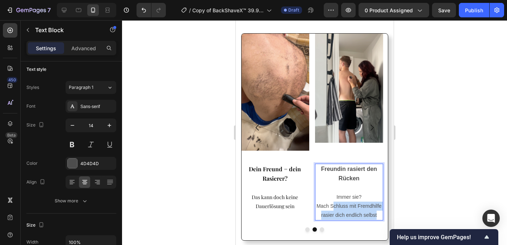
drag, startPoint x: 379, startPoint y: 216, endPoint x: 319, endPoint y: 200, distance: 62.4
click at [319, 200] on div "Freundin rasiert den Rücken Immer sie? Mach Schluss mit Fremdhilfe rasier dich …" at bounding box center [348, 192] width 68 height 57
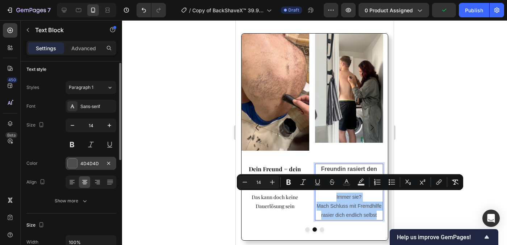
click at [66, 168] on div "4D4D4D" at bounding box center [91, 163] width 51 height 13
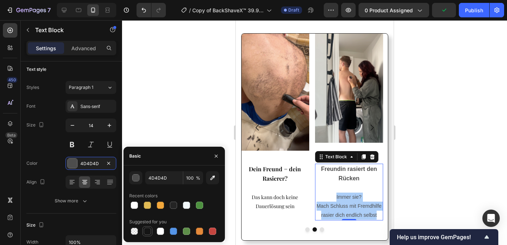
click at [148, 232] on div at bounding box center [147, 231] width 7 height 7
type input "151515"
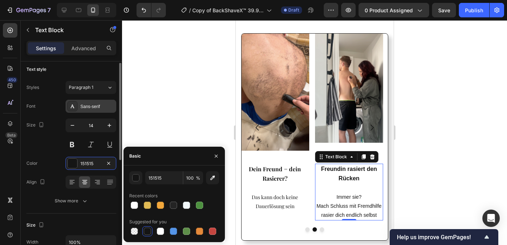
click at [96, 112] on div "Sans-serif" at bounding box center [91, 106] width 51 height 13
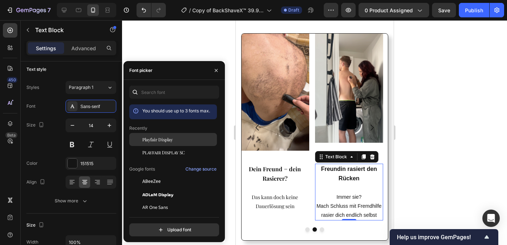
click at [144, 140] on span "Playfair Display" at bounding box center [157, 139] width 30 height 7
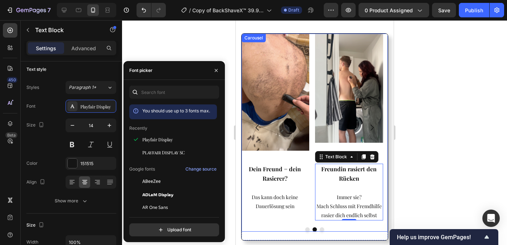
click at [319, 230] on button "Dot" at bounding box center [321, 230] width 4 height 4
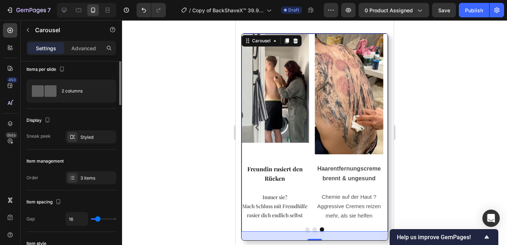
scroll to position [0, 0]
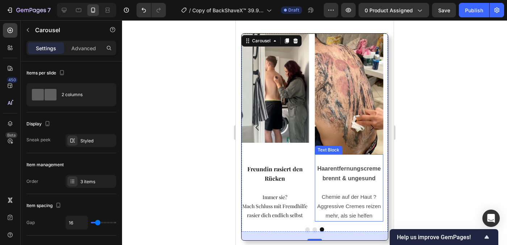
click at [378, 217] on p "Aggressive Cremes reizen mehr, als sie helfen" at bounding box center [348, 211] width 67 height 19
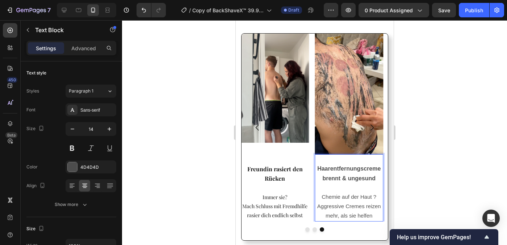
click at [371, 215] on span "Aggressive Cremes reizen mehr, als sie helfen" at bounding box center [349, 211] width 64 height 16
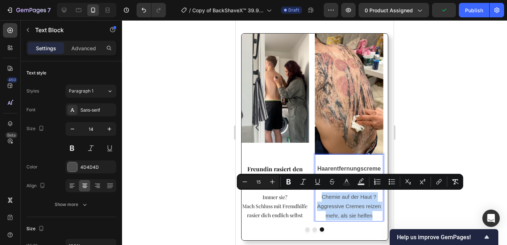
drag, startPoint x: 372, startPoint y: 215, endPoint x: 314, endPoint y: 200, distance: 59.6
click at [314, 200] on div "Haarentfernungscreme brennt & ungesund Chemie auf der Haut ? Aggressive [PERSON…" at bounding box center [348, 188] width 68 height 67
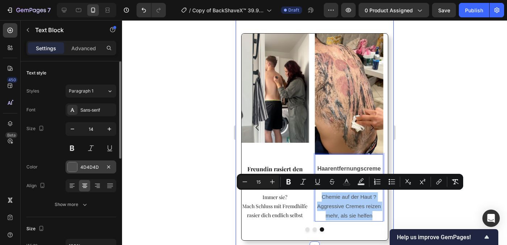
click at [76, 169] on div at bounding box center [72, 167] width 9 height 9
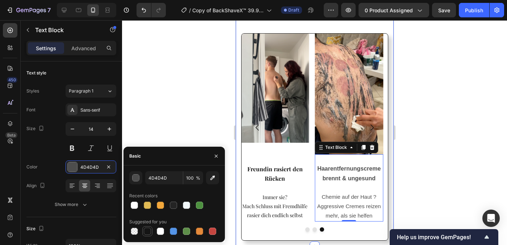
click at [150, 233] on div at bounding box center [147, 231] width 7 height 7
type input "151515"
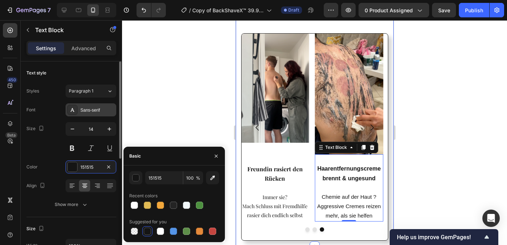
click at [98, 115] on div "Sans-serif" at bounding box center [91, 110] width 51 height 13
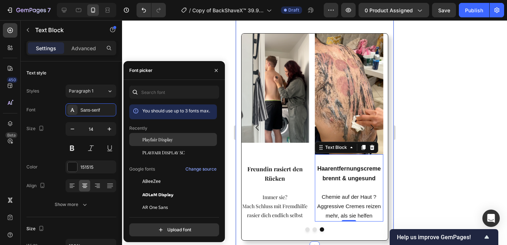
click at [171, 143] on span "Playfair Display" at bounding box center [157, 139] width 30 height 7
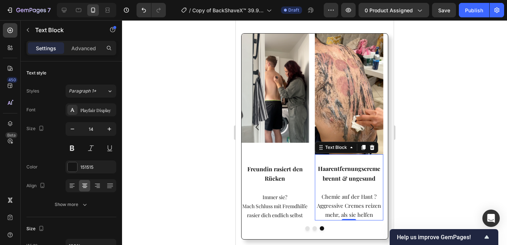
click at [346, 180] on strong "Haarentfernungscreme brennt & ungesund" at bounding box center [349, 173] width 62 height 17
click at [345, 180] on strong "Haarentfernungscreme brennt & ungesund" at bounding box center [349, 173] width 62 height 17
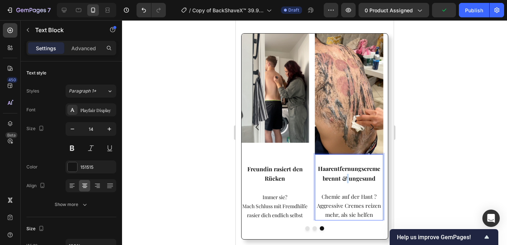
click at [345, 180] on strong "Haarentfernungscreme brennt & ungesund" at bounding box center [349, 173] width 62 height 17
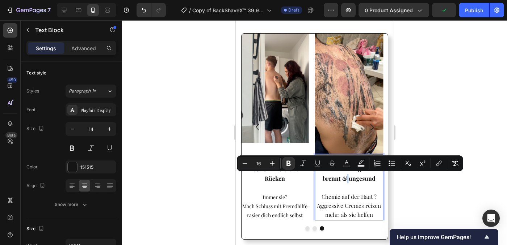
click at [345, 180] on strong "Haarentfernungscreme brennt & ungesund" at bounding box center [349, 173] width 62 height 17
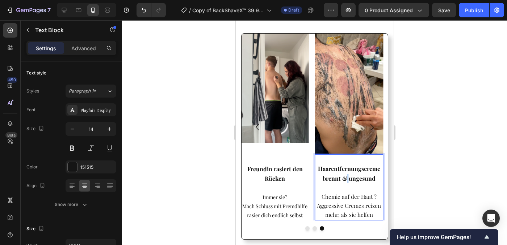
click at [345, 180] on strong "Haarentfernungscreme brennt & ungesund" at bounding box center [349, 173] width 62 height 17
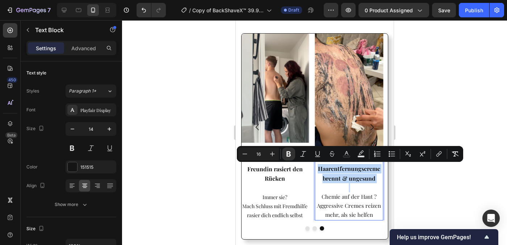
click at [343, 180] on strong "Haarentfernungscreme brennt & ungesund" at bounding box center [349, 173] width 62 height 17
click at [344, 180] on strong "Haarentfernungscreme brennt & ungesund" at bounding box center [349, 173] width 62 height 17
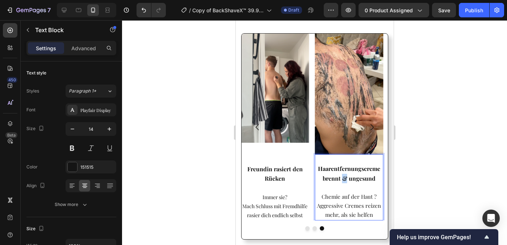
click at [344, 180] on strong "Haarentfernungscreme brennt & ungesund" at bounding box center [349, 173] width 62 height 17
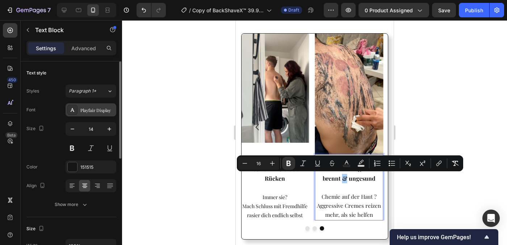
click at [96, 115] on div "Playfair Display" at bounding box center [91, 110] width 51 height 13
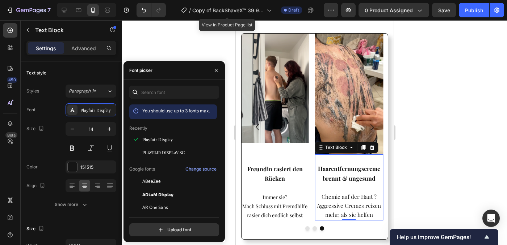
click at [201, 35] on div at bounding box center [314, 132] width 385 height 225
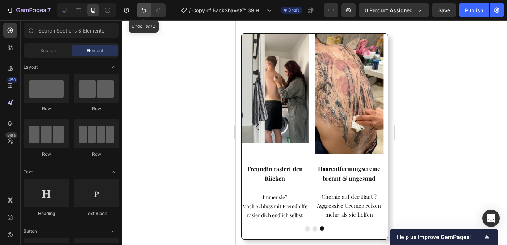
click at [141, 11] on icon "Undo/Redo" at bounding box center [143, 10] width 7 height 7
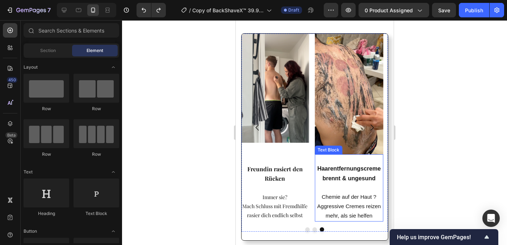
click at [348, 175] on strong "Haarentfernungscreme brennt & ungesund" at bounding box center [348, 174] width 63 height 16
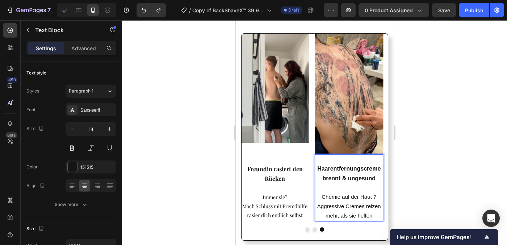
click at [374, 216] on p "Aggressive Cremes reizen mehr, als sie helfen" at bounding box center [348, 211] width 67 height 19
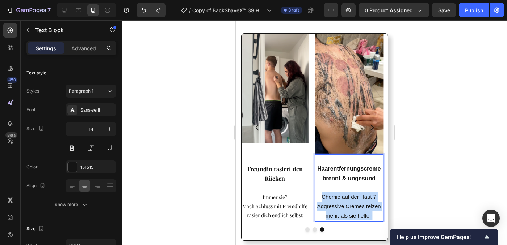
drag, startPoint x: 374, startPoint y: 215, endPoint x: 321, endPoint y: 199, distance: 55.0
click at [321, 199] on div "Haarentfernungscreme brennt & ungesund Chemie auf der Haut ? Aggressive [PERSON…" at bounding box center [348, 188] width 68 height 67
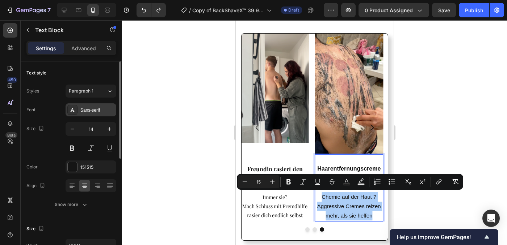
click at [90, 115] on div "Sans-serif" at bounding box center [91, 110] width 51 height 13
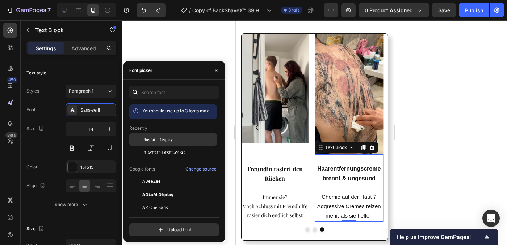
click at [154, 142] on span "Playfair Display" at bounding box center [157, 139] width 30 height 7
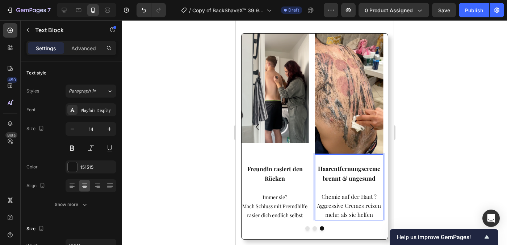
click at [345, 179] on strong "Haarentfernungscreme brennt & ungesund" at bounding box center [349, 173] width 62 height 17
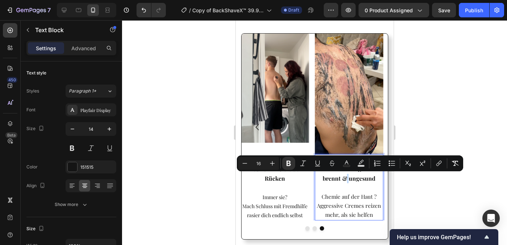
click at [345, 179] on strong "Haarentfernungscreme brennt & ungesund" at bounding box center [349, 173] width 62 height 17
click at [344, 179] on strong "Haarentfernungscreme brennt & ungesund" at bounding box center [349, 173] width 62 height 17
click at [93, 107] on div "Playfair Display" at bounding box center [97, 110] width 34 height 7
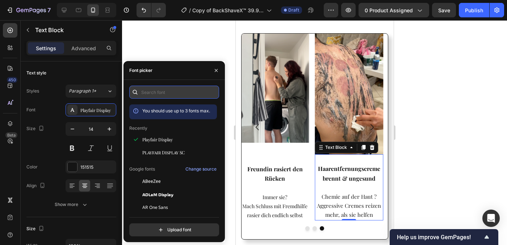
click at [162, 97] on input "text" at bounding box center [174, 92] width 90 height 13
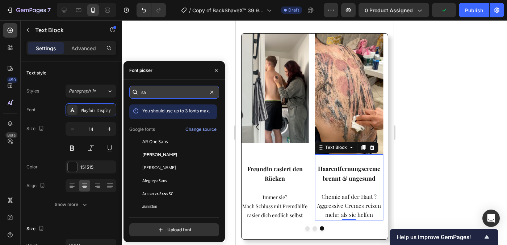
type input "s"
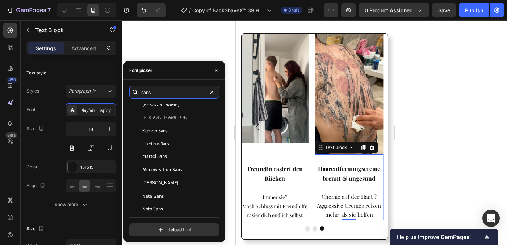
scroll to position [661, 0]
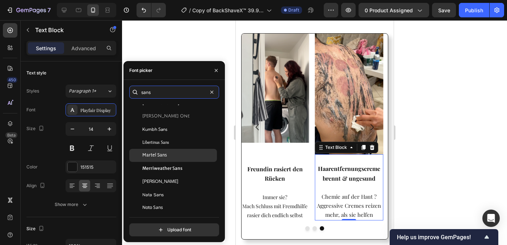
type input "sans"
click at [165, 158] on span "Martel Sans" at bounding box center [154, 155] width 25 height 7
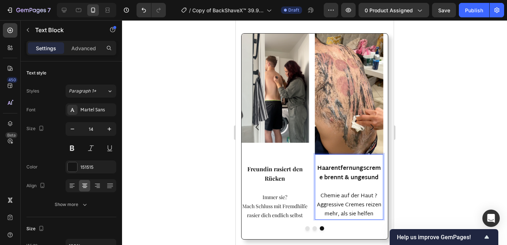
click at [345, 178] on strong "Haarentfernungscreme brennt & ungesund" at bounding box center [349, 174] width 64 height 20
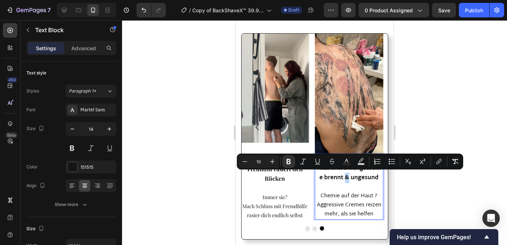
type input "15"
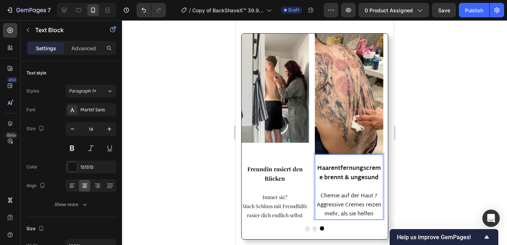
click at [366, 207] on span "Aggressive Cremes reizen mehr, als sie helfen" at bounding box center [348, 210] width 64 height 19
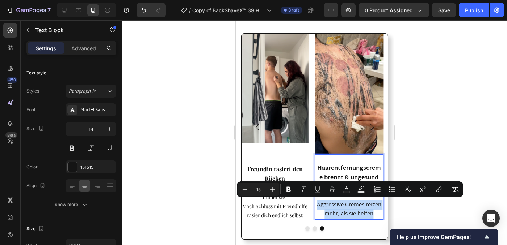
click at [377, 214] on p "Aggressive Cremes reizen mehr, als sie helfen" at bounding box center [348, 210] width 67 height 18
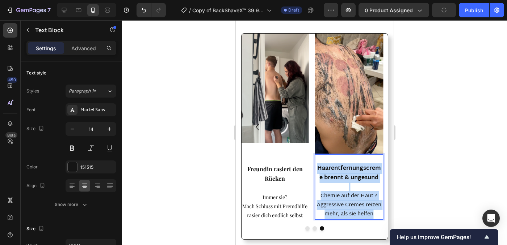
drag, startPoint x: 378, startPoint y: 215, endPoint x: 316, endPoint y: 170, distance: 76.5
click at [316, 170] on div "Haarentfernungscreme brennt & ungesund Chemie auf der Haut ? Aggressive [PERSON…" at bounding box center [348, 187] width 68 height 65
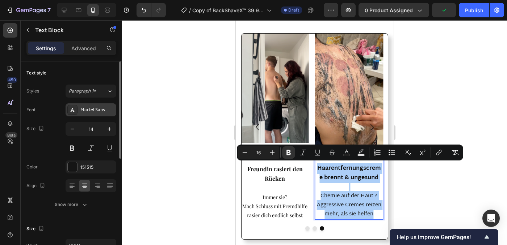
click at [86, 114] on div "Martel Sans" at bounding box center [91, 110] width 51 height 13
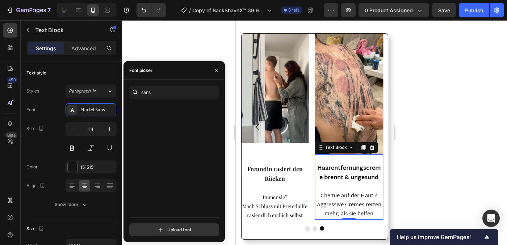
scroll to position [0, 0]
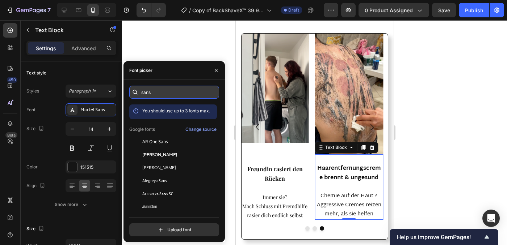
click at [157, 98] on input "sans" at bounding box center [174, 92] width 90 height 13
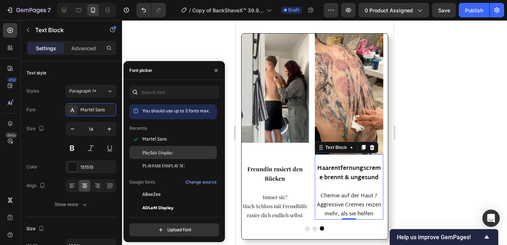
click at [180, 154] on div "Playfair Display" at bounding box center [178, 153] width 73 height 7
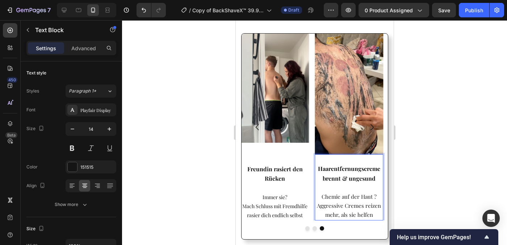
click at [428, 189] on div at bounding box center [314, 132] width 385 height 225
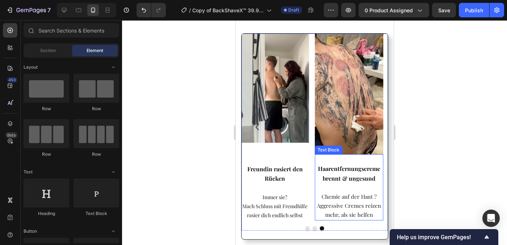
click at [328, 183] on p "Haarentfernungscreme brennt & ungesund" at bounding box center [348, 173] width 67 height 19
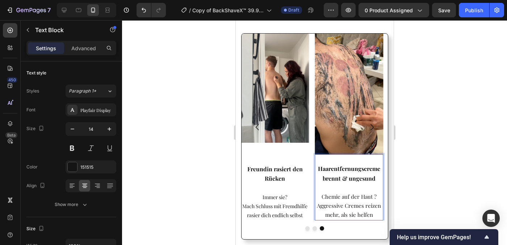
click at [349, 198] on span "Chemie auf der Haut ?" at bounding box center [348, 196] width 55 height 7
click at [342, 206] on span "Aggressive Cremes reizen mehr, als sie helfen" at bounding box center [348, 210] width 64 height 16
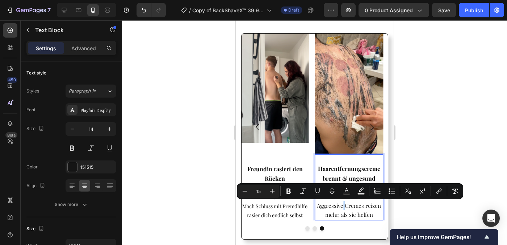
click at [287, 206] on span "Mach Schluss mit Fremdhilfe" at bounding box center [274, 206] width 65 height 7
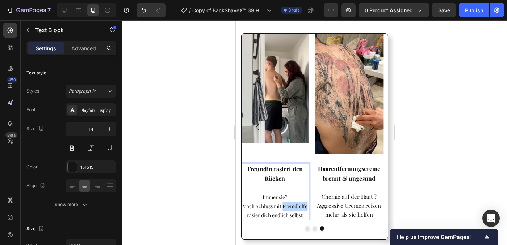
click at [287, 207] on span "Mach Schluss mit Fremdhilfe" at bounding box center [274, 206] width 65 height 7
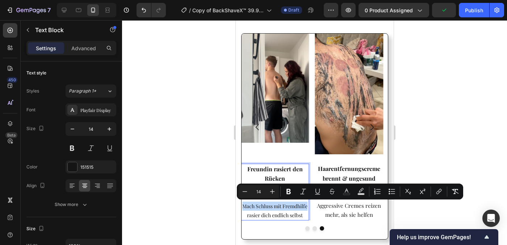
click at [285, 211] on p "rasier dich endlich selbst" at bounding box center [274, 215] width 67 height 9
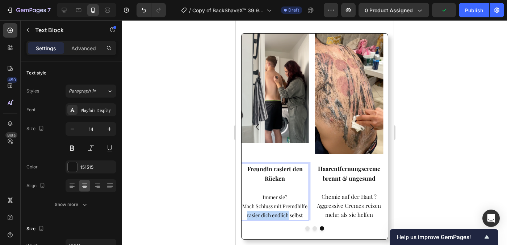
click at [285, 211] on p "rasier dich endlich selbst" at bounding box center [274, 215] width 67 height 9
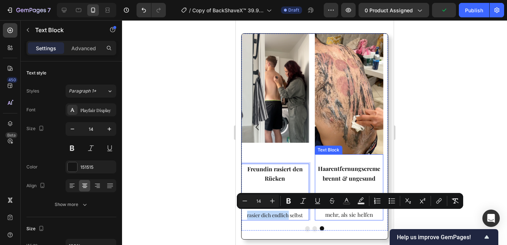
click at [342, 214] on span "Aggressive Cremes reizen mehr, als sie helfen" at bounding box center [348, 210] width 64 height 16
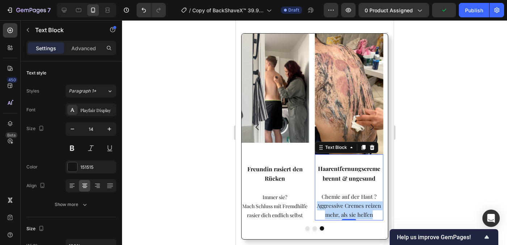
click at [342, 214] on span "Aggressive Cremes reizen mehr, als sie helfen" at bounding box center [348, 210] width 64 height 16
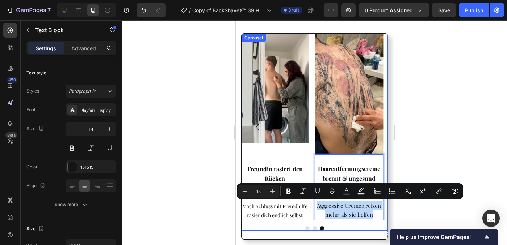
click at [305, 228] on button "Dot" at bounding box center [307, 229] width 4 height 4
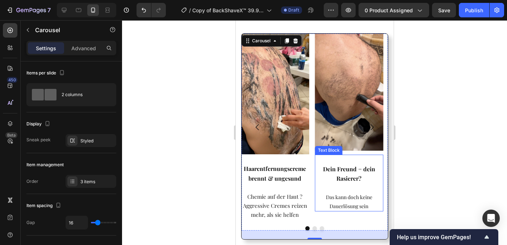
click at [333, 206] on span "Das kann doch keine Dauerlösung sein" at bounding box center [348, 202] width 46 height 16
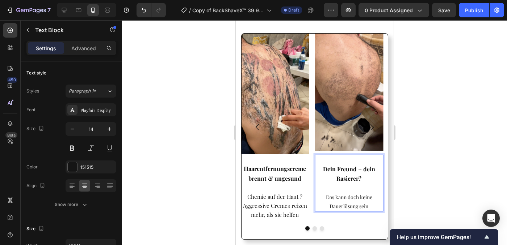
click at [333, 205] on span "Das kann doch keine Dauerlösung sein" at bounding box center [348, 202] width 46 height 16
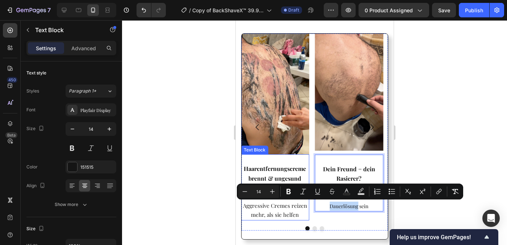
click at [289, 206] on span "Aggressive Cremes reizen mehr, als sie helfen" at bounding box center [275, 210] width 64 height 16
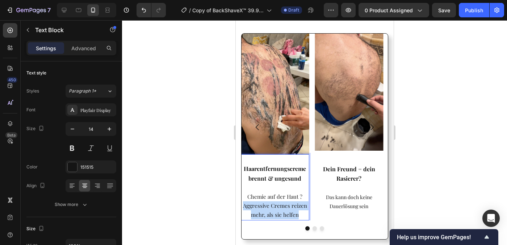
click at [289, 206] on span "Aggressive Cremes reizen mehr, als sie helfen" at bounding box center [275, 210] width 64 height 16
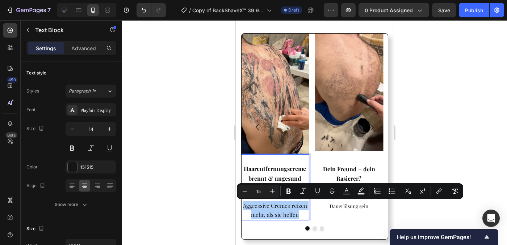
click at [431, 134] on div at bounding box center [314, 132] width 385 height 225
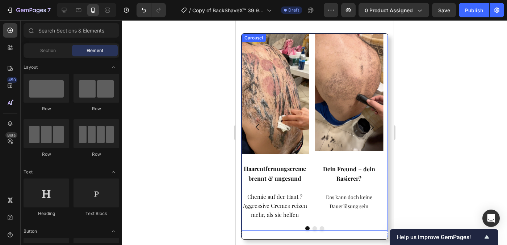
click at [319, 229] on button "Dot" at bounding box center [321, 229] width 4 height 4
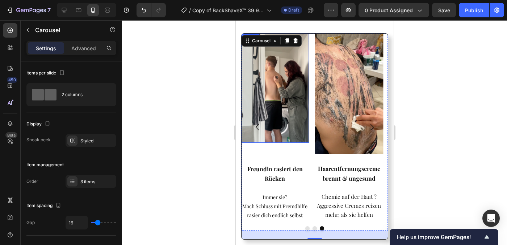
click at [289, 120] on img at bounding box center [274, 88] width 68 height 109
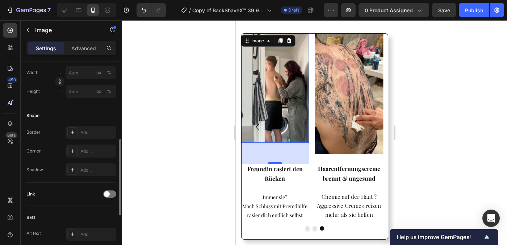
scroll to position [206, 0]
click at [83, 151] on div "Add..." at bounding box center [97, 153] width 34 height 7
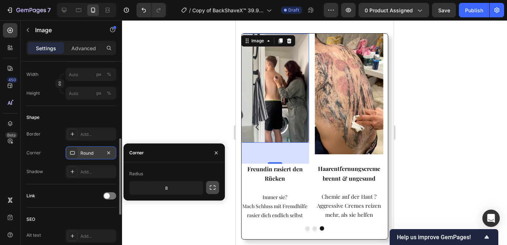
click at [207, 189] on button "button" at bounding box center [212, 187] width 13 height 13
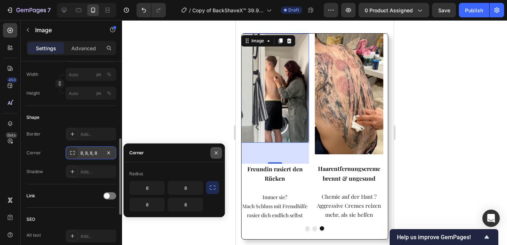
click at [214, 155] on icon "button" at bounding box center [216, 153] width 6 height 6
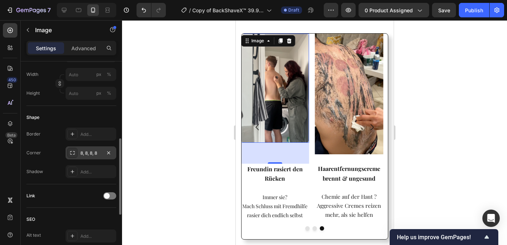
click at [201, 161] on div at bounding box center [314, 132] width 385 height 225
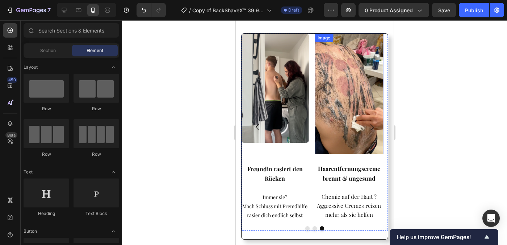
click at [336, 147] on img at bounding box center [348, 94] width 68 height 121
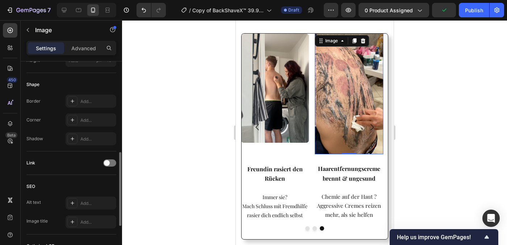
scroll to position [256, 0]
click at [89, 122] on div "Add..." at bounding box center [97, 122] width 34 height 7
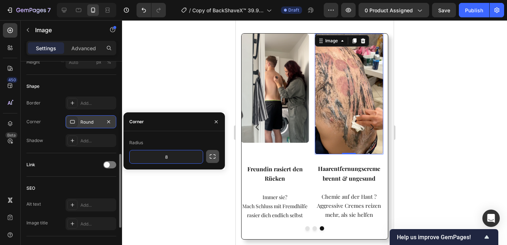
click at [208, 157] on button "button" at bounding box center [212, 156] width 13 height 13
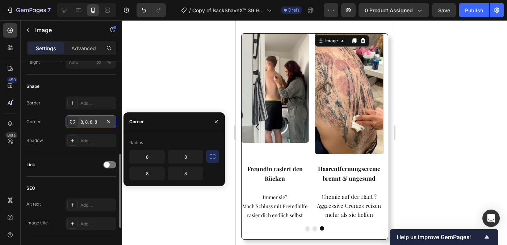
click at [218, 92] on div at bounding box center [314, 132] width 385 height 225
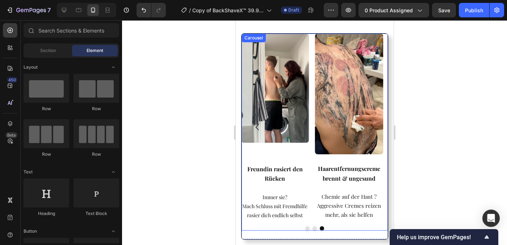
click at [305, 228] on button "Dot" at bounding box center [307, 229] width 4 height 4
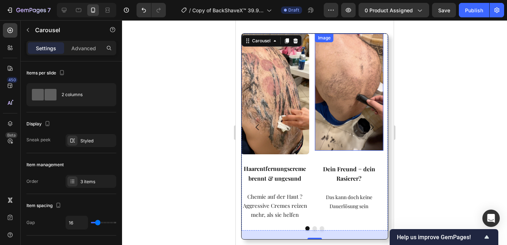
click at [335, 131] on img at bounding box center [349, 92] width 68 height 117
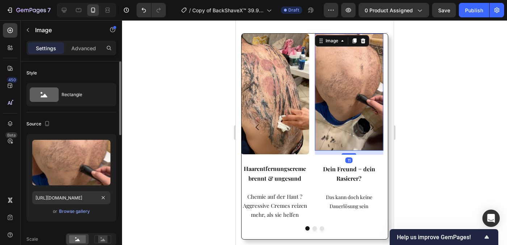
scroll to position [215, 0]
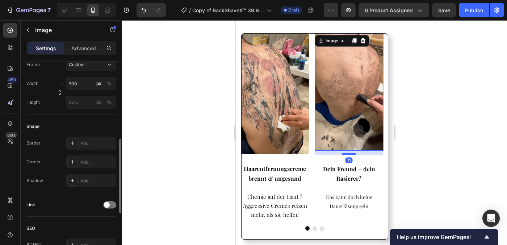
click at [96, 171] on div "Border Add... Corner Add... Shadow Add..." at bounding box center [71, 162] width 90 height 51
click at [97, 166] on div "Add..." at bounding box center [91, 162] width 51 height 13
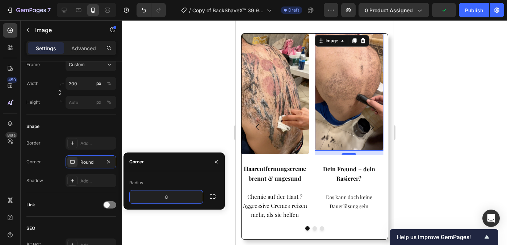
click at [181, 181] on div "Radius" at bounding box center [174, 183] width 90 height 12
click at [178, 197] on input "8" at bounding box center [166, 197] width 73 height 13
click at [197, 198] on icon "button" at bounding box center [196, 197] width 7 height 7
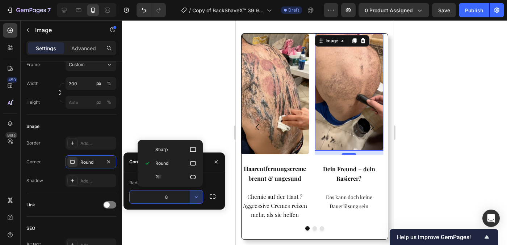
click at [213, 184] on div "Radius" at bounding box center [174, 183] width 90 height 12
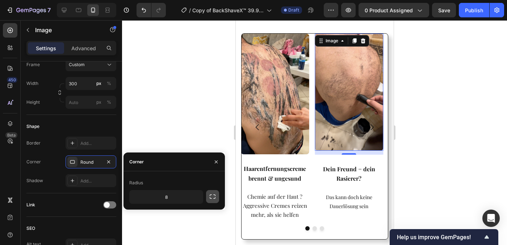
click at [215, 201] on button "button" at bounding box center [212, 196] width 13 height 13
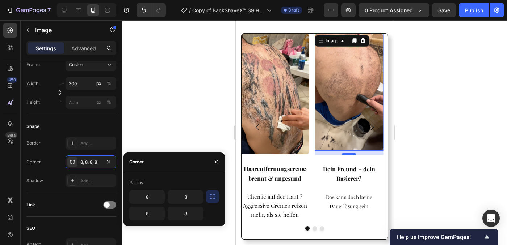
click at [178, 172] on div "Radius 8 8 8 8" at bounding box center [173, 199] width 101 height 55
click at [218, 125] on div at bounding box center [314, 132] width 385 height 225
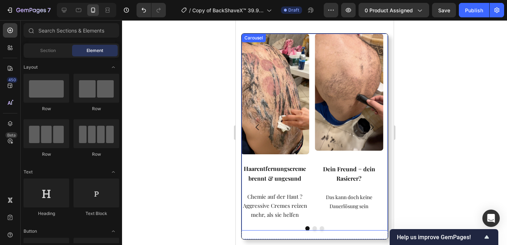
click at [321, 227] on div at bounding box center [314, 229] width 146 height 4
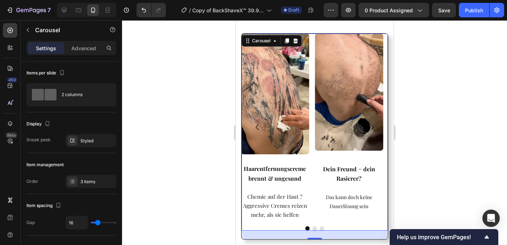
click at [442, 14] on button "Save" at bounding box center [444, 10] width 24 height 14
